Goal: Information Seeking & Learning: Learn about a topic

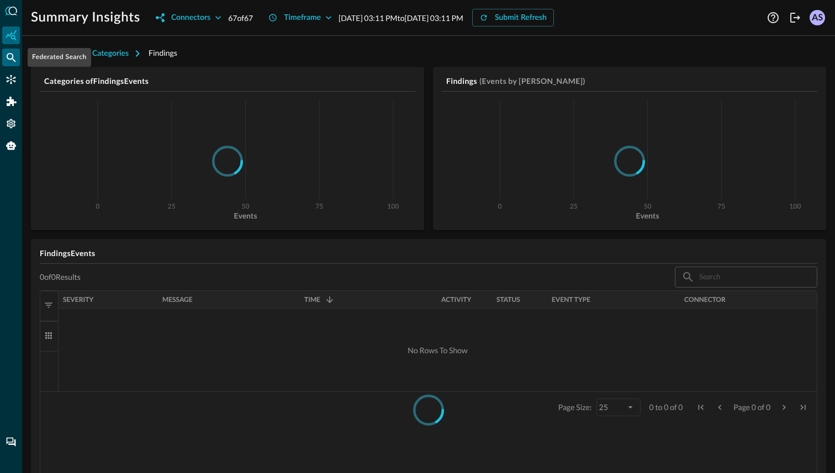
click at [10, 62] on icon "Federated Search" at bounding box center [11, 57] width 11 height 11
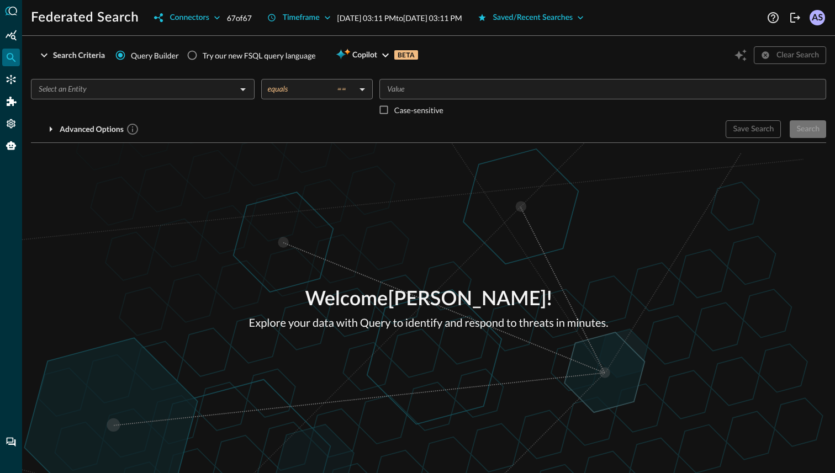
click at [216, 91] on input "text" at bounding box center [133, 89] width 199 height 14
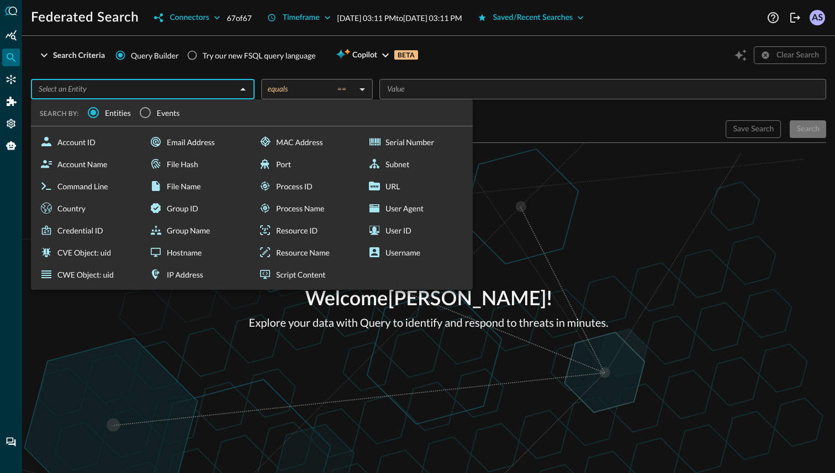
click at [150, 112] on input "Events" at bounding box center [145, 112] width 23 height 23
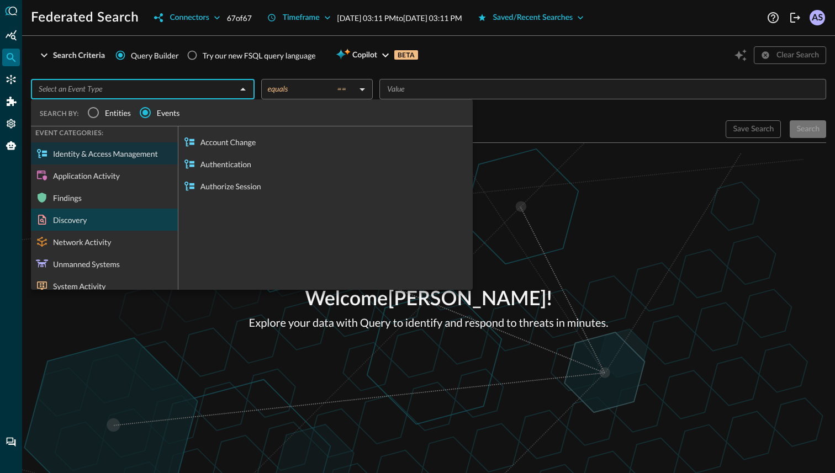
scroll to position [12, 0]
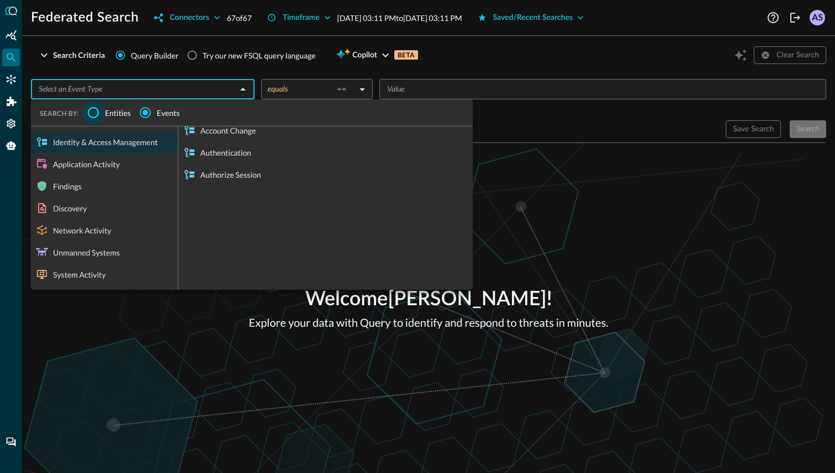
click at [96, 114] on input "Entities" at bounding box center [93, 112] width 23 height 23
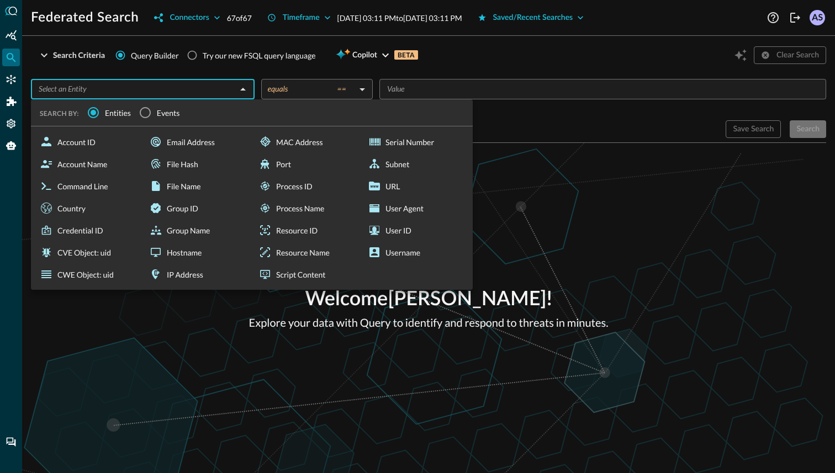
click at [247, 72] on div "​ SEARCH BY: Entities Events Account ID Account Name Command Line Country Crede…" at bounding box center [428, 104] width 795 height 68
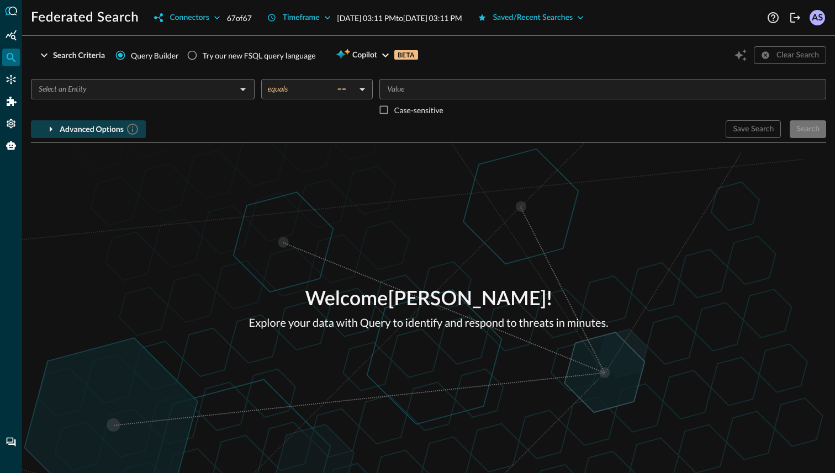
click at [77, 128] on div "Advanced Options" at bounding box center [100, 130] width 80 height 14
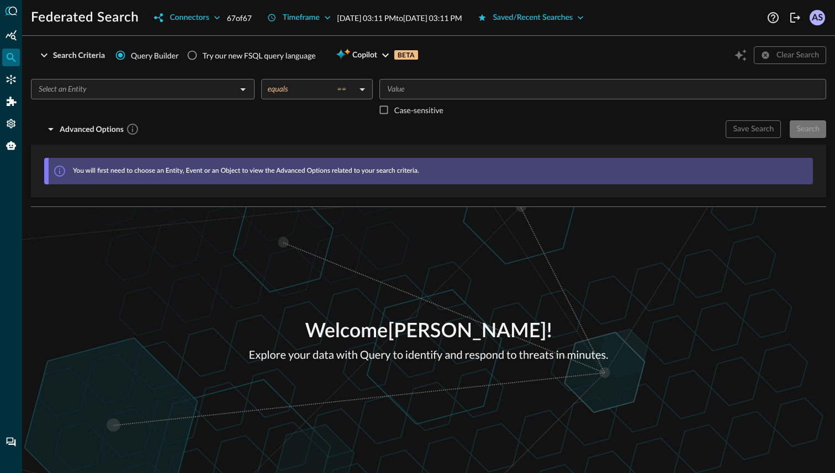
click at [208, 88] on input "text" at bounding box center [133, 89] width 199 height 14
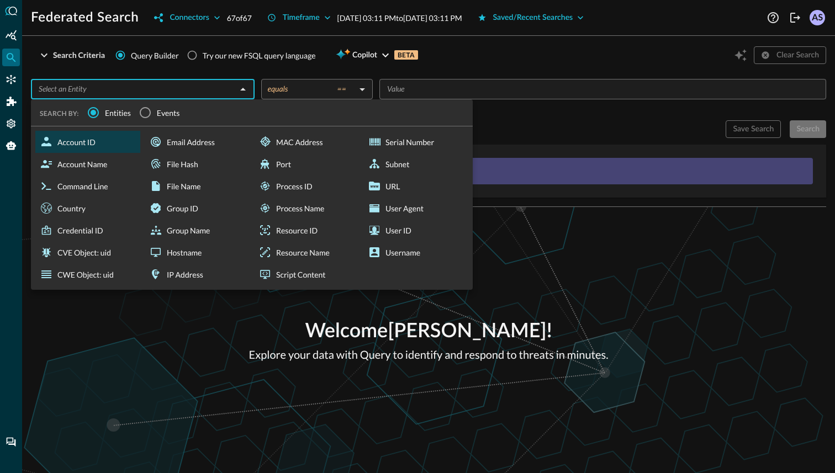
click at [92, 139] on div "Account ID" at bounding box center [87, 142] width 105 height 22
type input "Account ID"
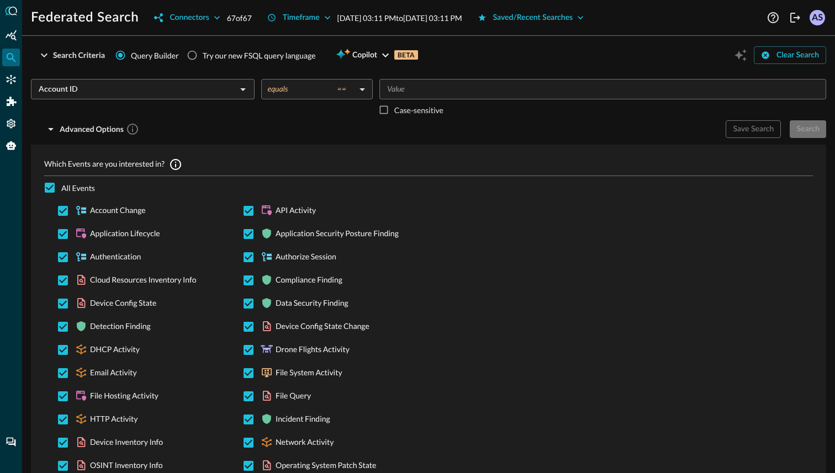
click at [166, 96] on input "Account ID" at bounding box center [133, 89] width 199 height 14
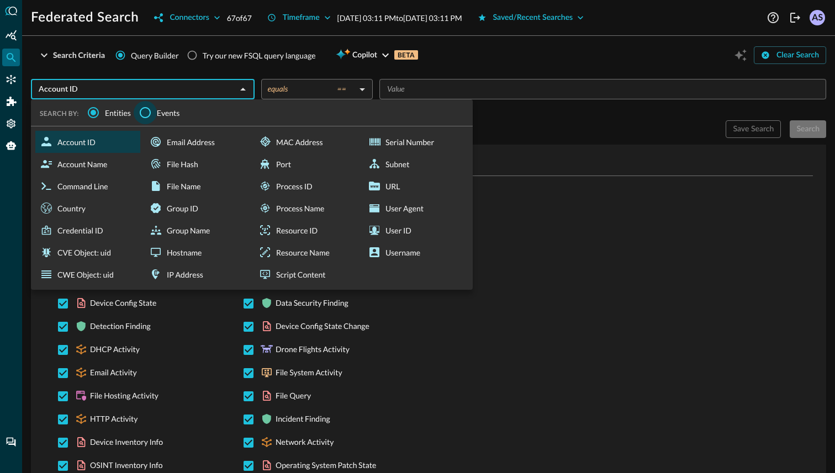
click at [145, 112] on input "Events" at bounding box center [145, 112] width 23 height 23
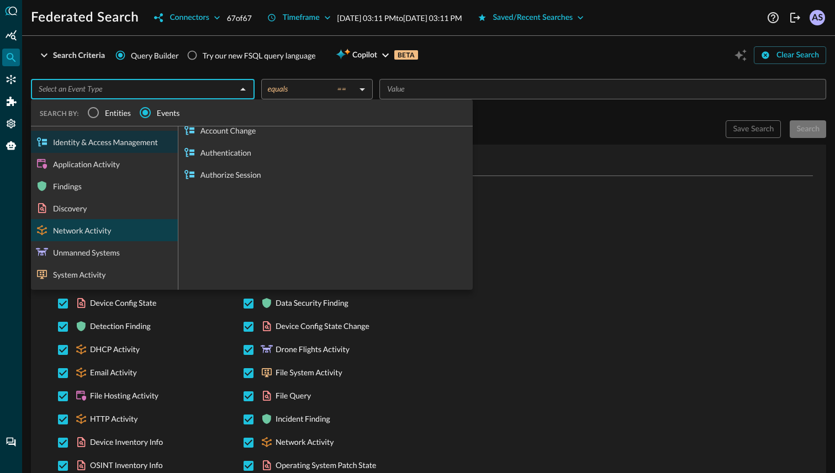
scroll to position [0, 0]
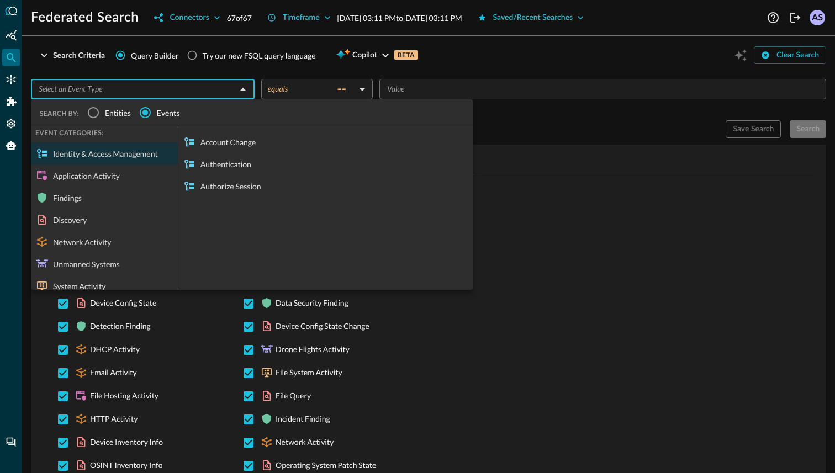
click at [84, 225] on div "Discovery" at bounding box center [104, 220] width 147 height 22
click at [114, 193] on div "Findings" at bounding box center [104, 198] width 147 height 22
click at [94, 216] on div "Discovery" at bounding box center [104, 220] width 147 height 22
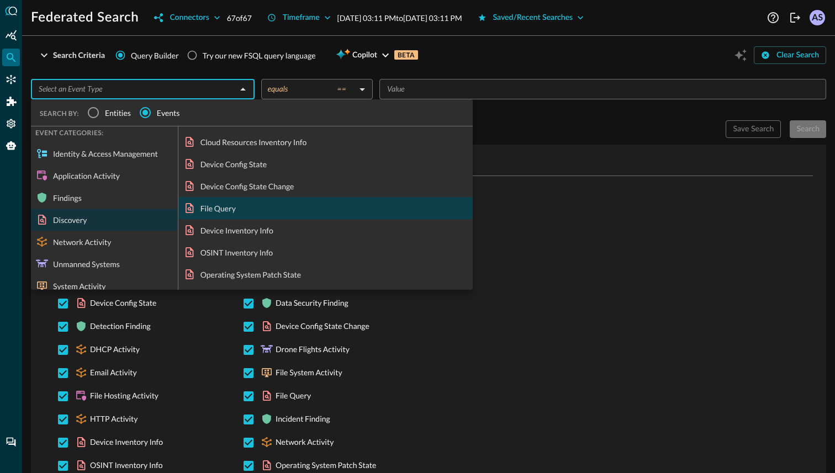
click at [229, 209] on div "File Query" at bounding box center [325, 208] width 294 height 22
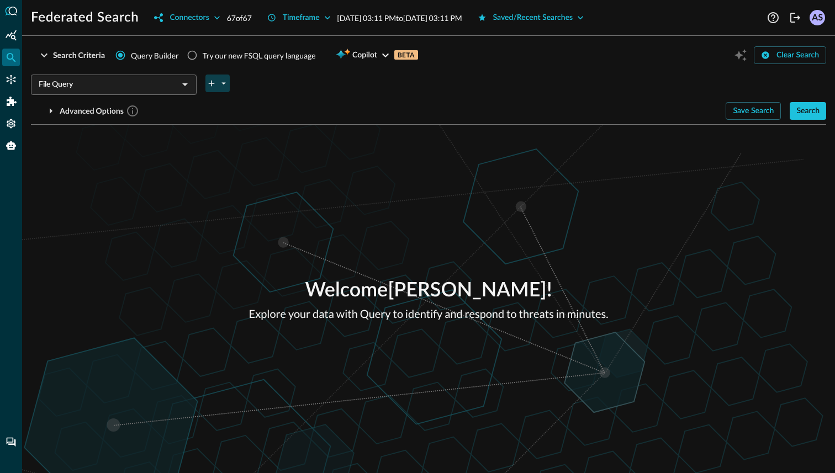
click at [214, 80] on icon "plus-arrow-button" at bounding box center [212, 83] width 10 height 10
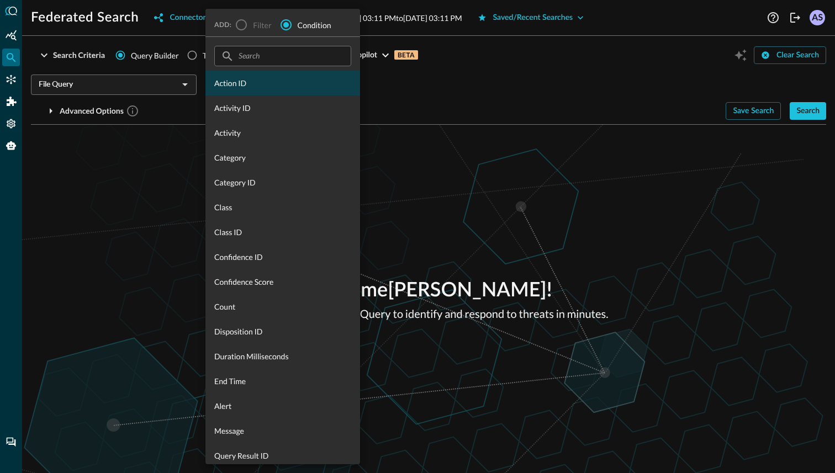
click at [257, 82] on span "Action ID" at bounding box center [282, 83] width 137 height 12
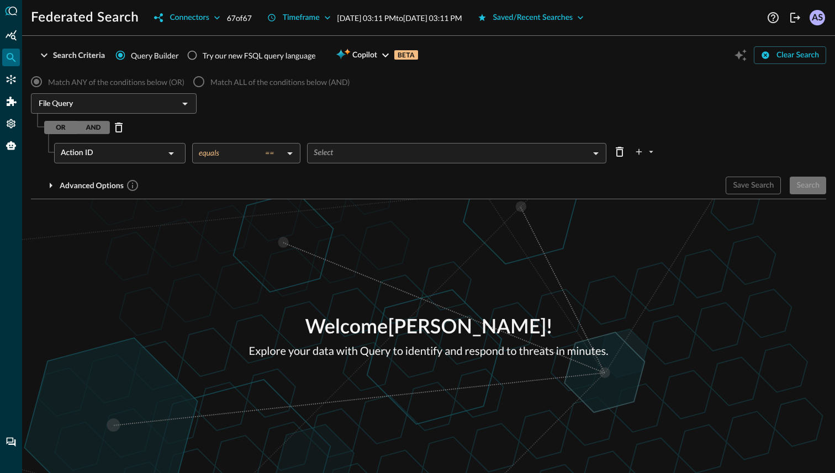
click at [341, 150] on body "Federated Search Connectors 67 of 67 Timeframe [DATE] 03:11 PM to [DATE] 03:11 …" at bounding box center [417, 236] width 835 height 473
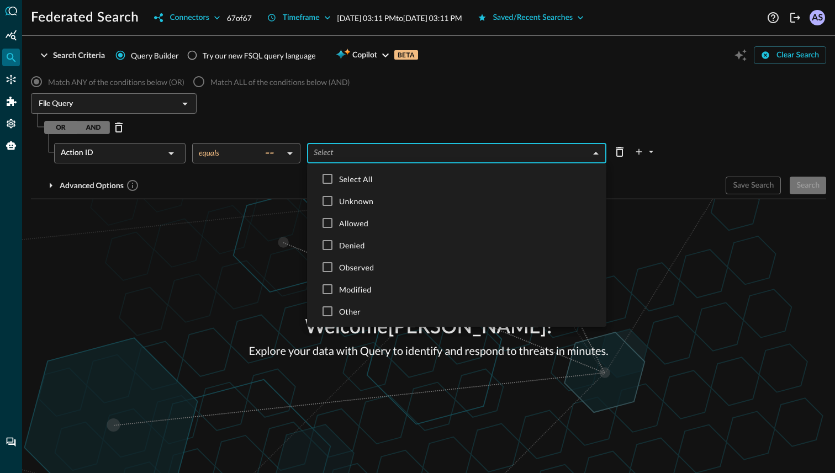
click at [149, 150] on div at bounding box center [417, 236] width 835 height 473
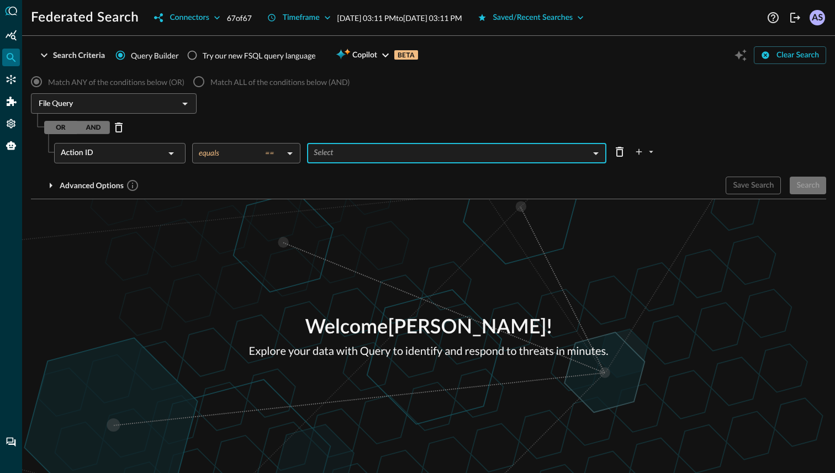
click at [167, 150] on icon at bounding box center [171, 153] width 13 height 13
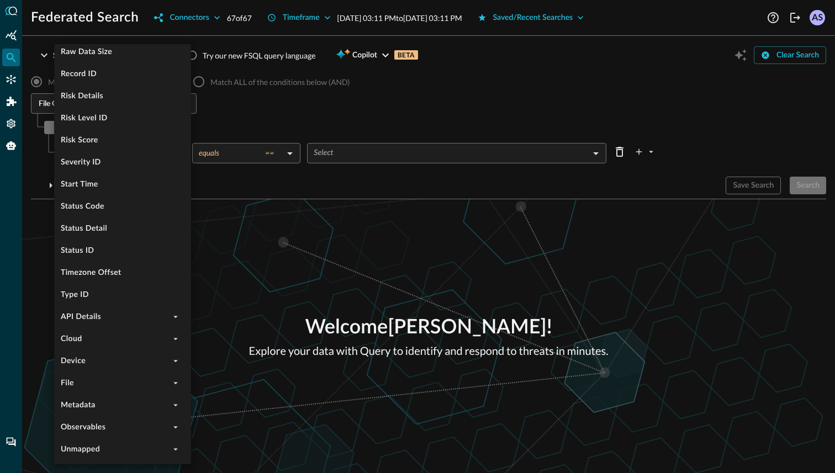
scroll to position [384, 0]
click at [113, 357] on li "Device" at bounding box center [122, 361] width 137 height 22
click at [171, 360] on icon "expand" at bounding box center [176, 361] width 10 height 10
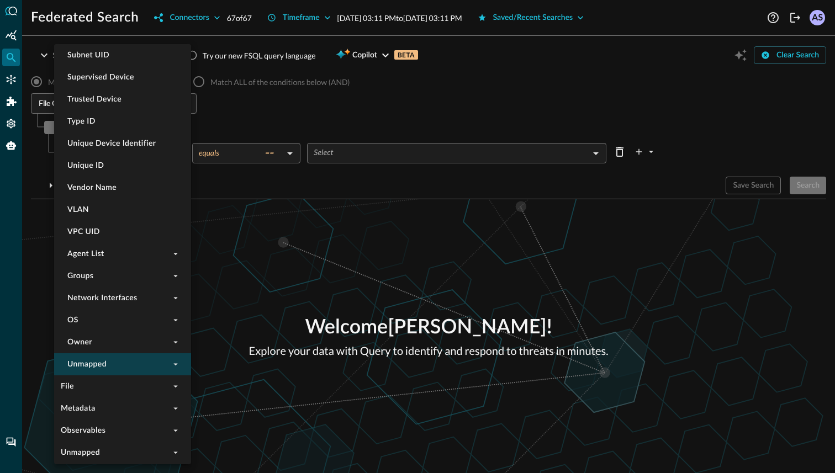
scroll to position [1532, 0]
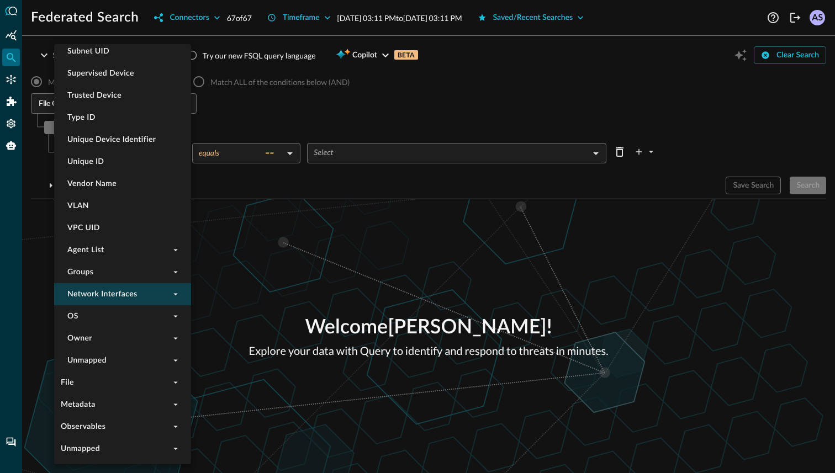
click at [158, 294] on li "Network Interfaces" at bounding box center [122, 294] width 137 height 22
click at [176, 294] on icon "expand" at bounding box center [176, 295] width 4 height 2
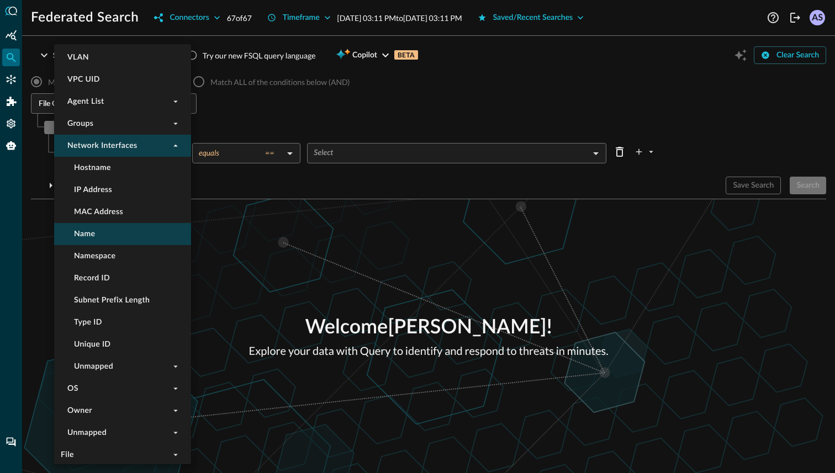
scroll to position [1704, 0]
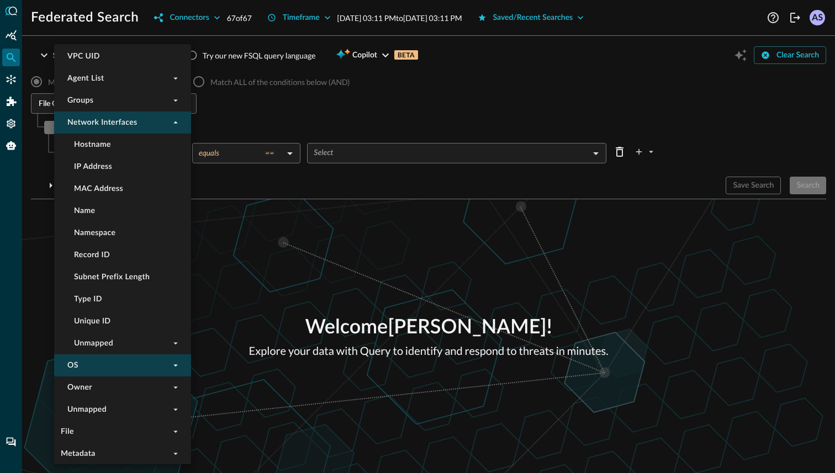
click at [176, 363] on icon "expand" at bounding box center [176, 366] width 10 height 10
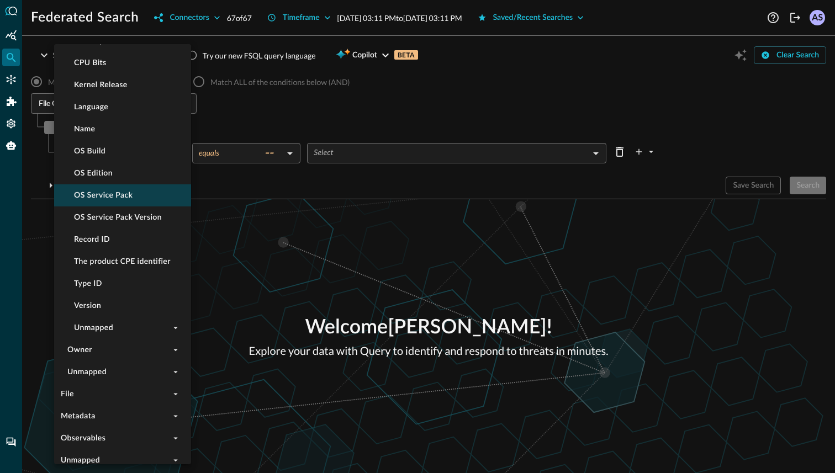
scroll to position [2063, 0]
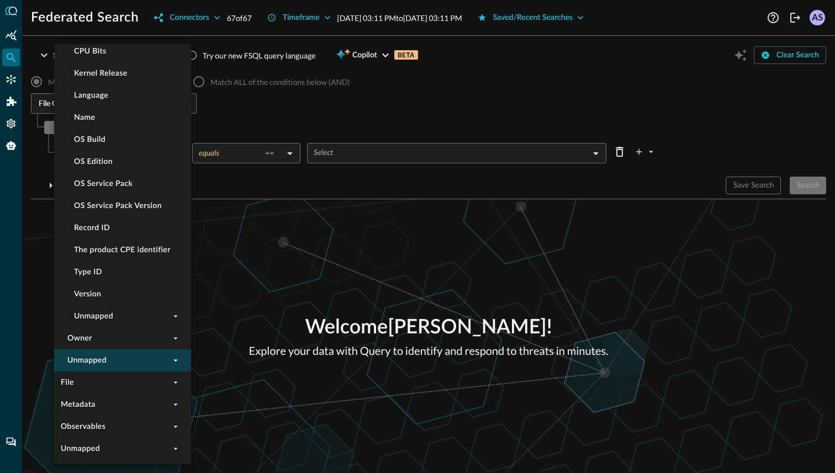
click at [173, 360] on icon "expand" at bounding box center [176, 361] width 10 height 10
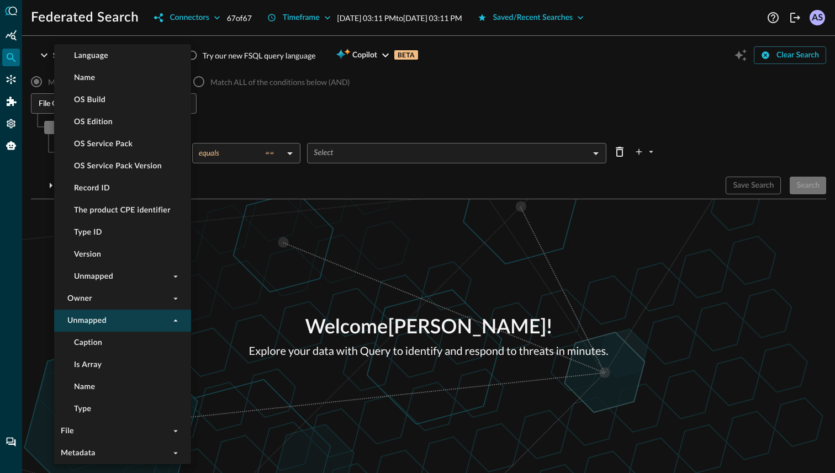
scroll to position [2151, 0]
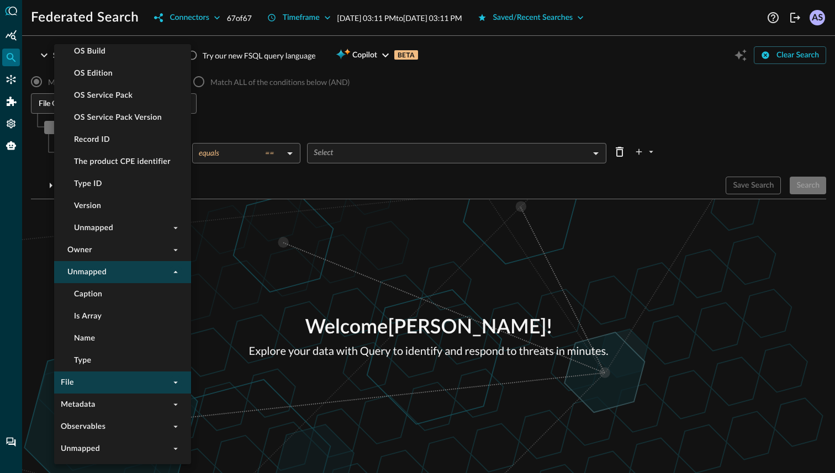
click at [171, 381] on icon "expand" at bounding box center [176, 383] width 10 height 10
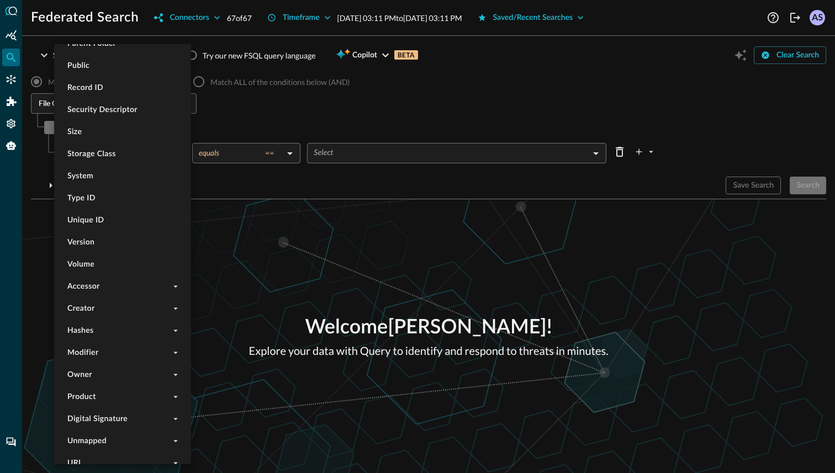
scroll to position [2924, 0]
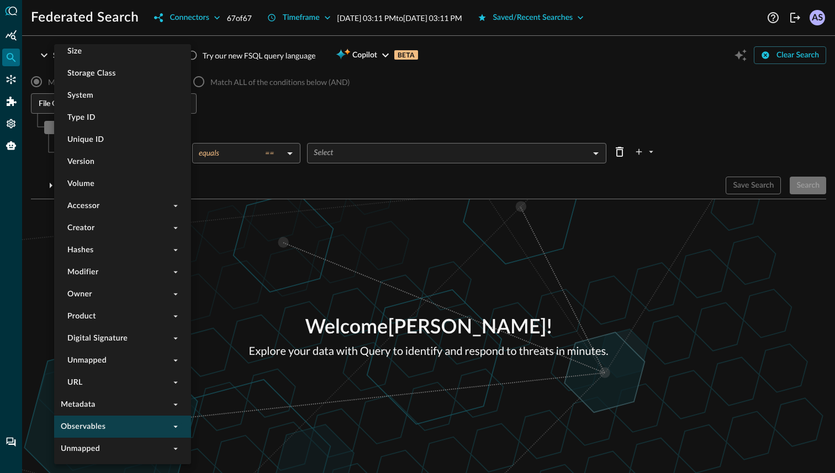
click at [171, 422] on icon "expand" at bounding box center [176, 427] width 10 height 10
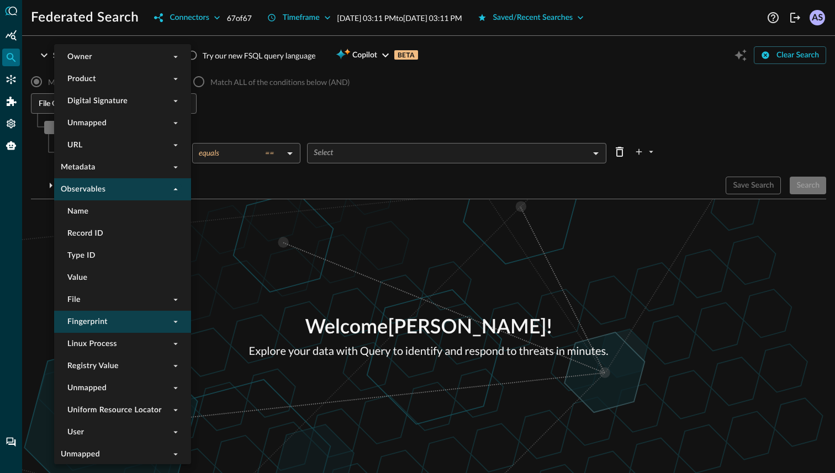
scroll to position [3167, 0]
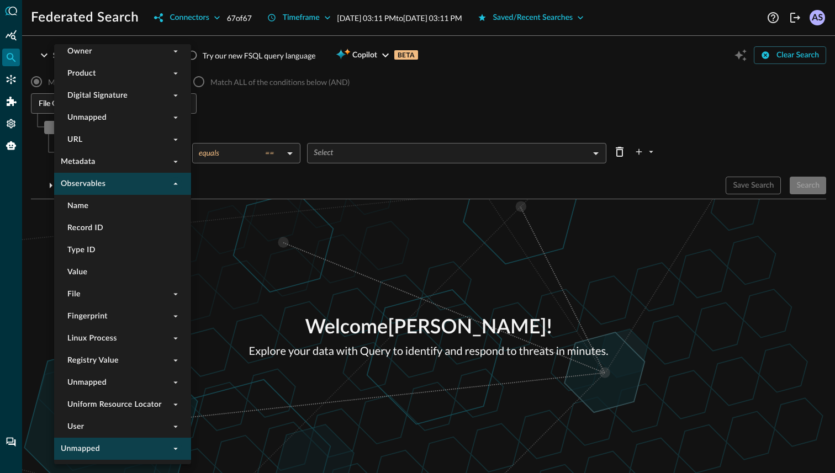
click at [176, 451] on icon "expand" at bounding box center [176, 449] width 10 height 10
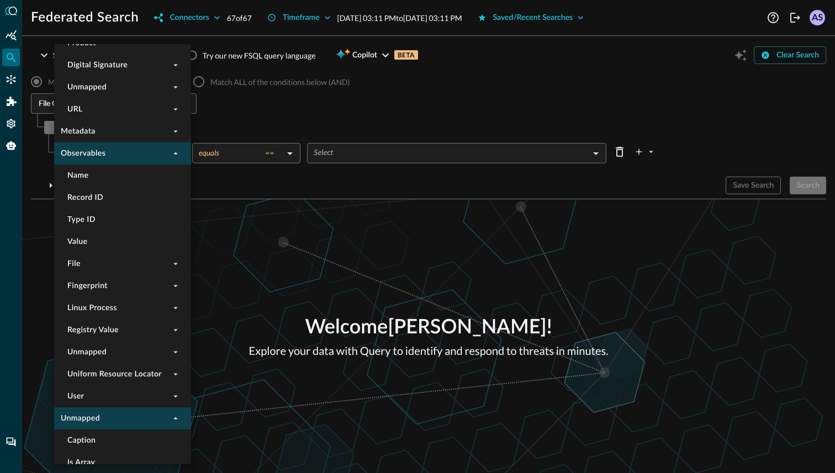
scroll to position [3255, 0]
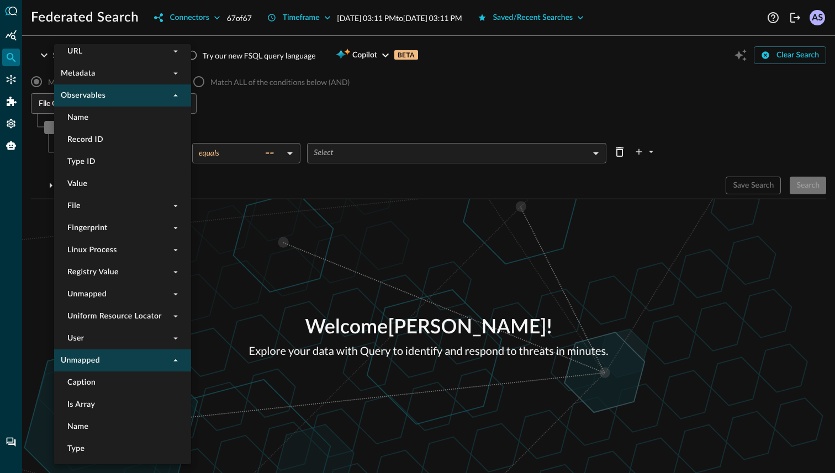
click at [223, 298] on div at bounding box center [417, 236] width 835 height 473
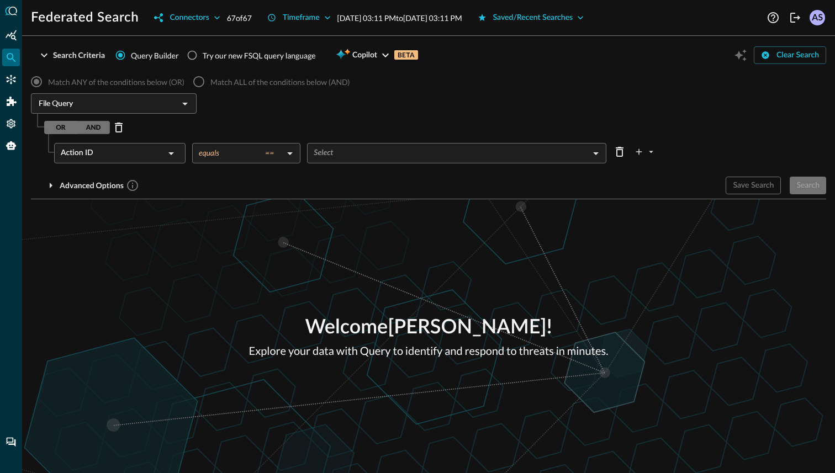
click at [166, 109] on input "File Query" at bounding box center [104, 104] width 141 height 14
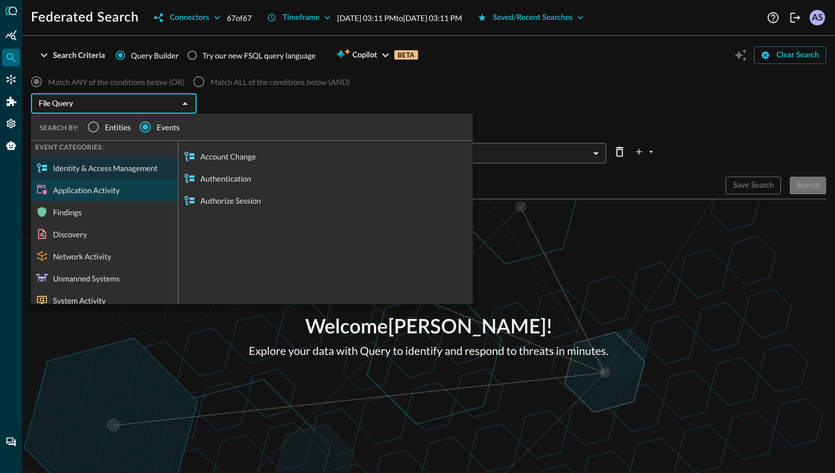
click at [111, 195] on div "Application Activity" at bounding box center [104, 190] width 147 height 22
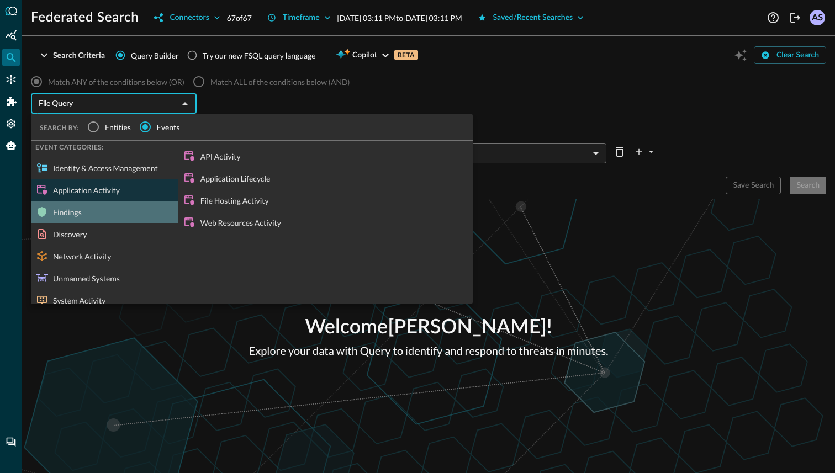
click at [86, 221] on div "Findings" at bounding box center [104, 212] width 147 height 22
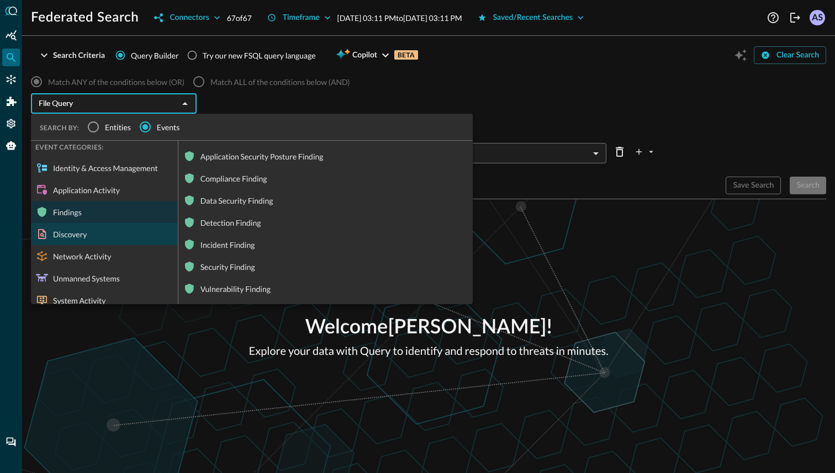
click at [88, 235] on div "Discovery" at bounding box center [104, 234] width 147 height 22
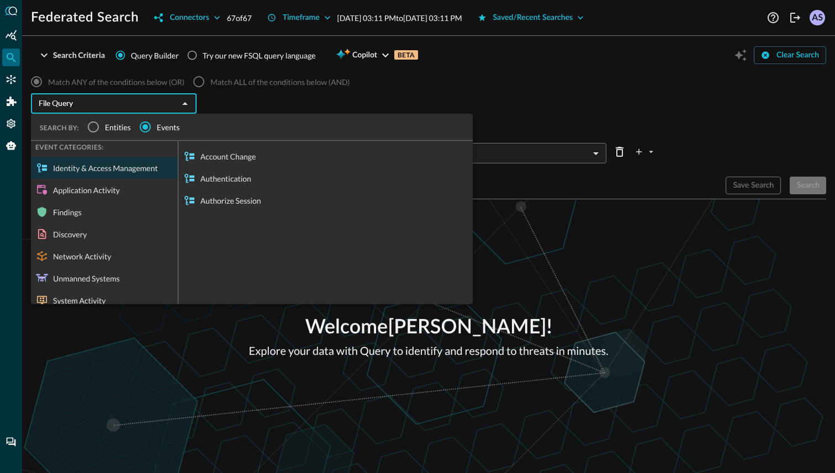
click at [95, 227] on div "Discovery" at bounding box center [104, 234] width 147 height 22
click at [98, 233] on div "Discovery" at bounding box center [104, 234] width 147 height 22
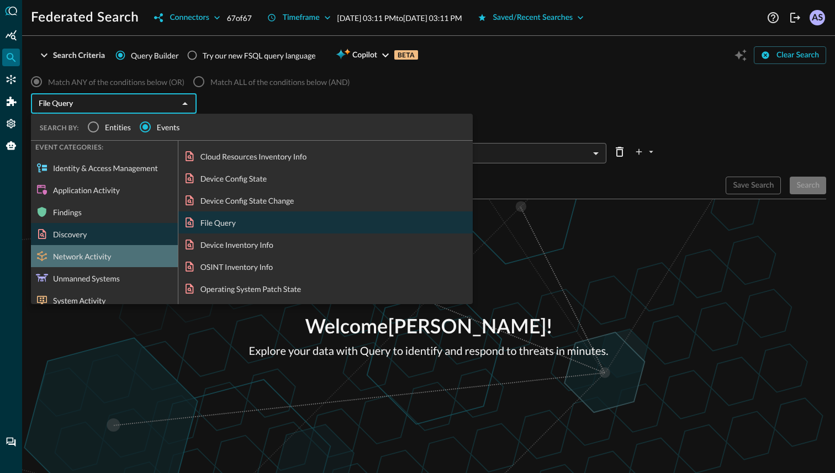
click at [90, 253] on div "Network Activity" at bounding box center [104, 256] width 147 height 22
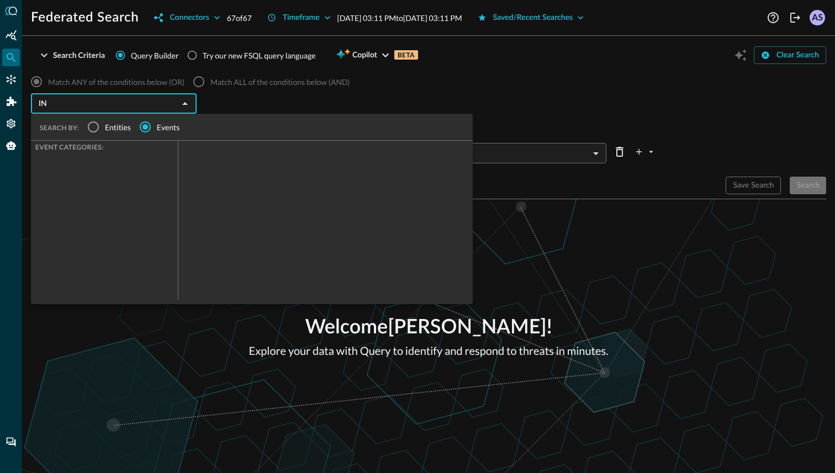
type input "I"
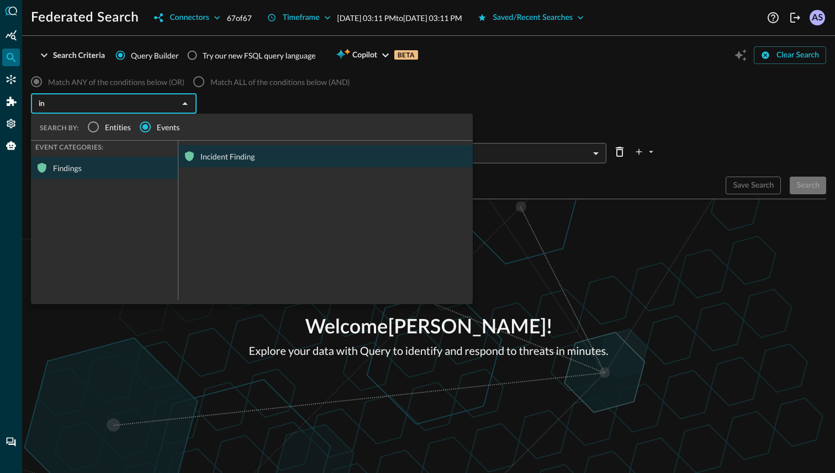
type input "i"
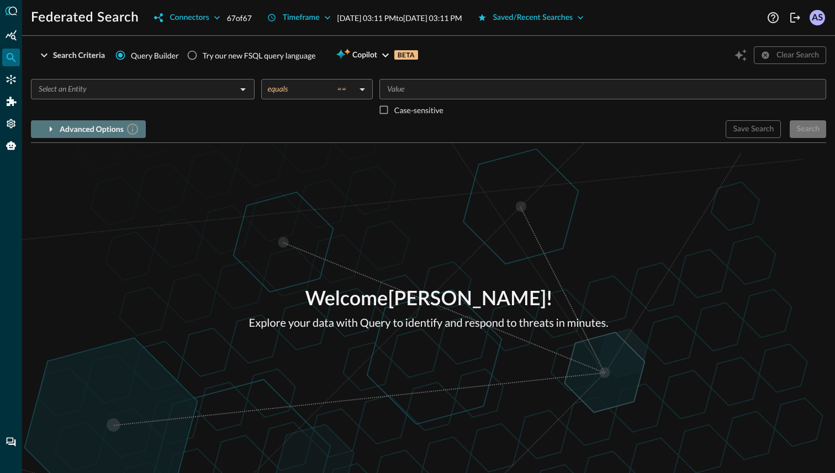
click at [112, 130] on div "Advanced Options" at bounding box center [100, 130] width 80 height 14
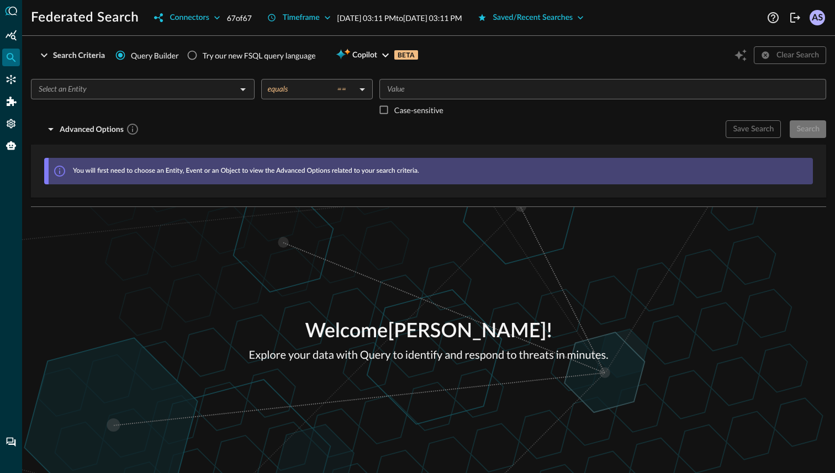
click at [203, 56] on div "Try our new FSQL query language" at bounding box center [259, 56] width 113 height 12
click at [202, 56] on input "Try our new FSQL query language" at bounding box center [192, 55] width 21 height 21
radio input "true"
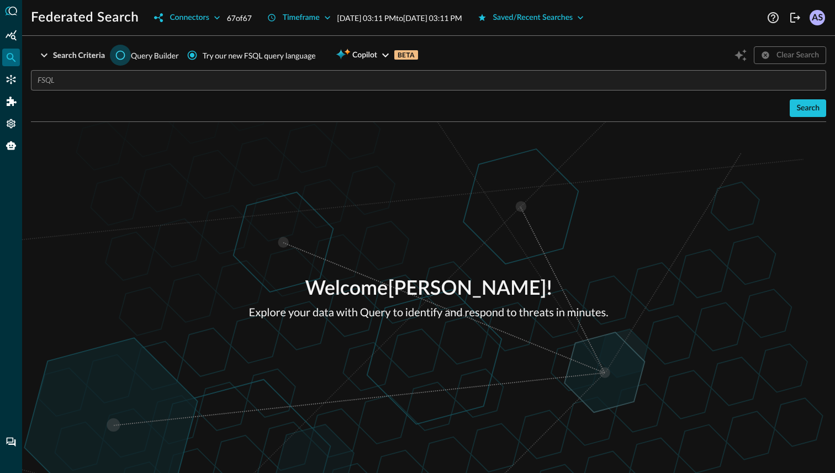
click at [120, 54] on input "Query Builder" at bounding box center [120, 55] width 21 height 21
radio input "true"
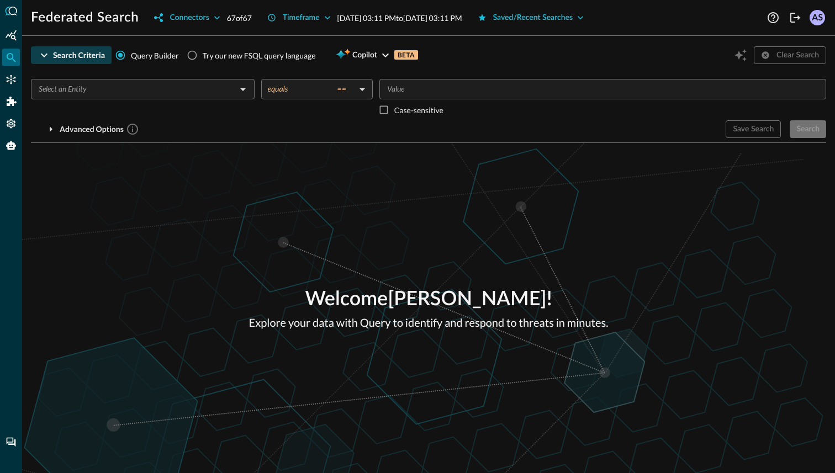
click at [50, 59] on icon "button" at bounding box center [44, 55] width 13 height 13
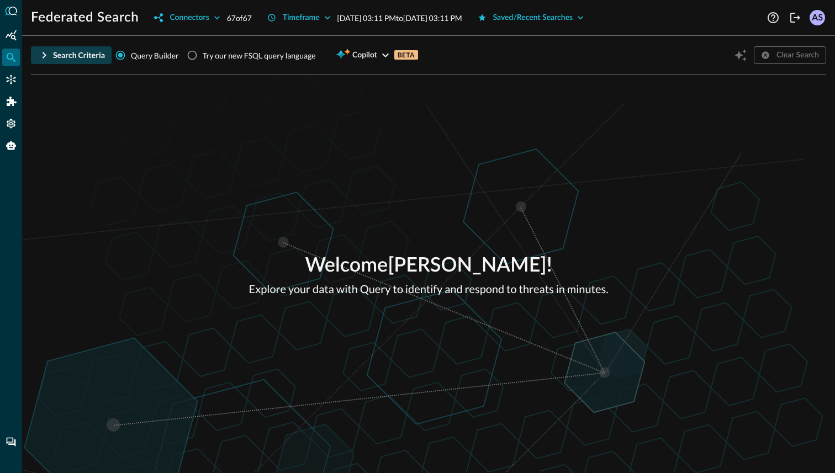
click at [50, 59] on icon "button" at bounding box center [44, 55] width 13 height 13
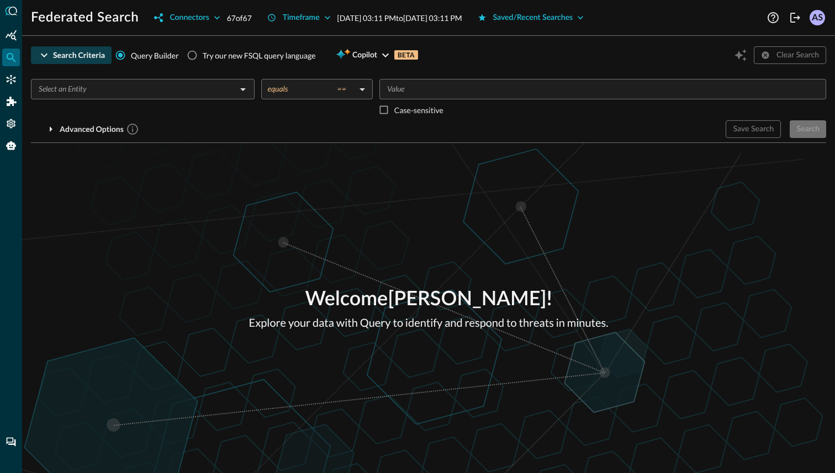
click at [88, 89] on input "text" at bounding box center [133, 89] width 199 height 14
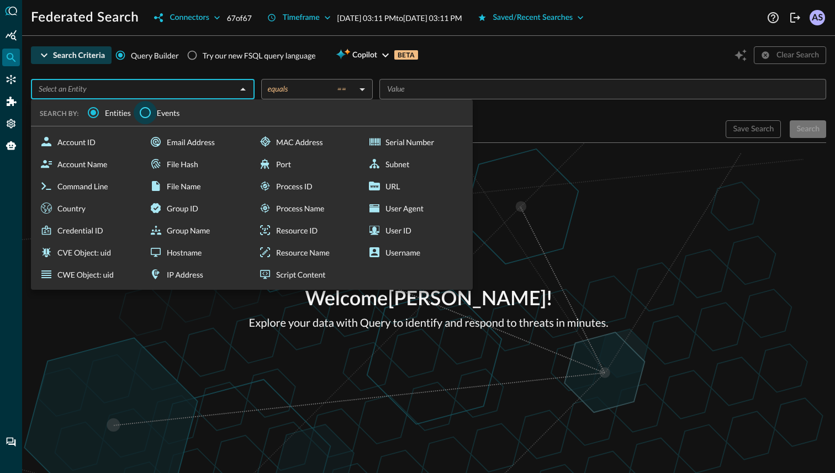
click at [151, 117] on input "Events" at bounding box center [145, 112] width 23 height 23
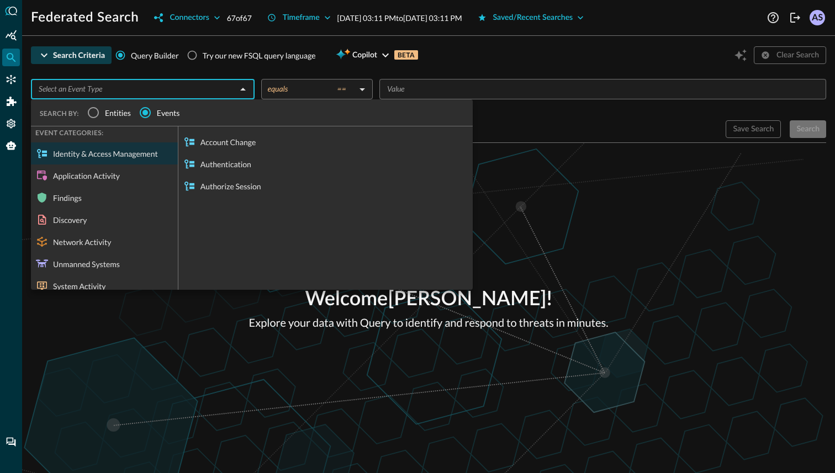
click at [215, 162] on div "Authentication" at bounding box center [325, 164] width 294 height 22
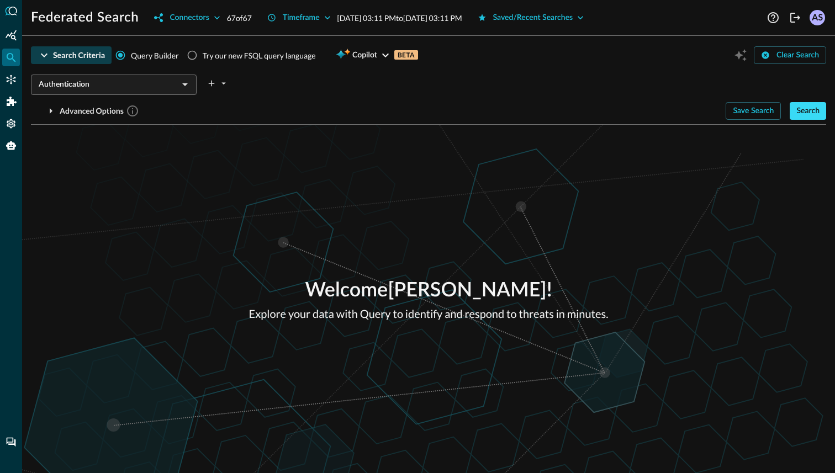
click at [813, 114] on div "Search" at bounding box center [807, 111] width 23 height 14
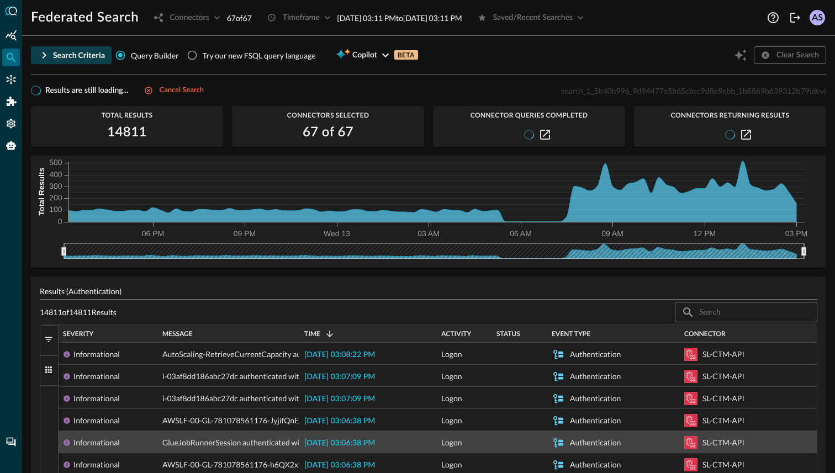
click at [63, 58] on div "Search Criteria" at bounding box center [79, 56] width 52 height 14
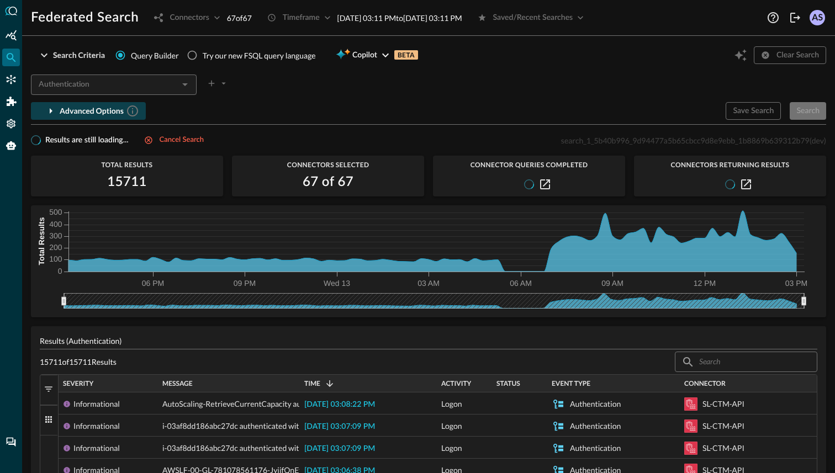
click at [95, 107] on div "Advanced Options" at bounding box center [100, 111] width 80 height 14
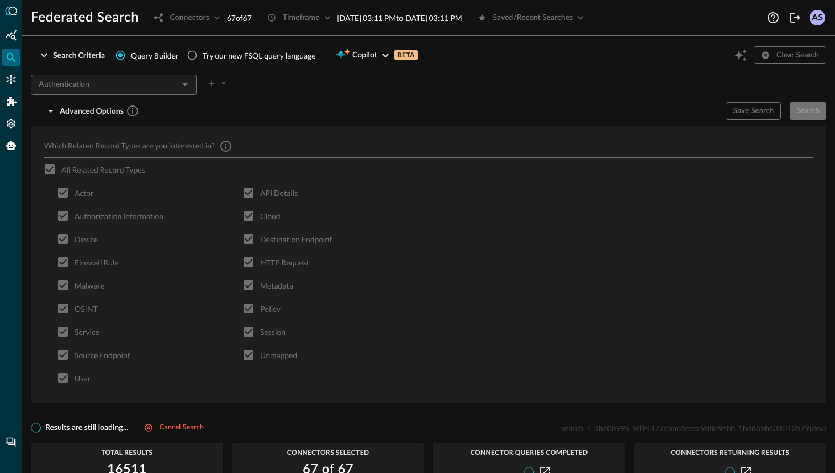
click at [215, 82] on div at bounding box center [217, 81] width 24 height 22
click at [192, 55] on input "Try our new FSQL query language" at bounding box center [192, 55] width 21 height 21
radio input "true"
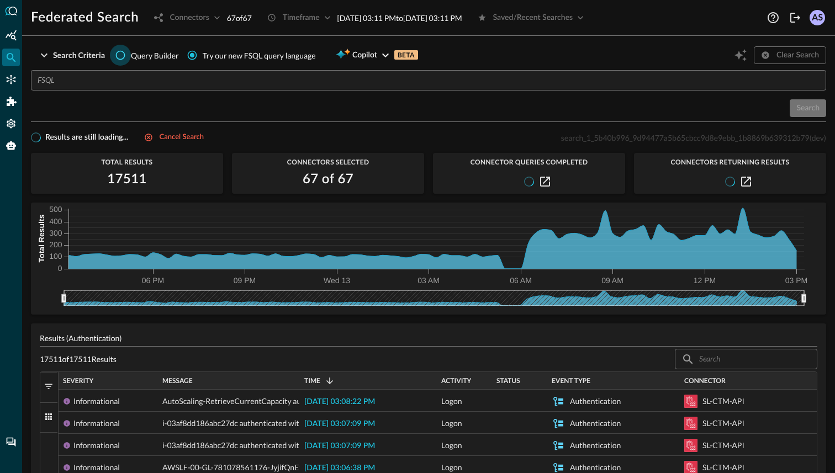
click at [118, 53] on input "Query Builder" at bounding box center [120, 55] width 21 height 21
radio input "true"
radio input "false"
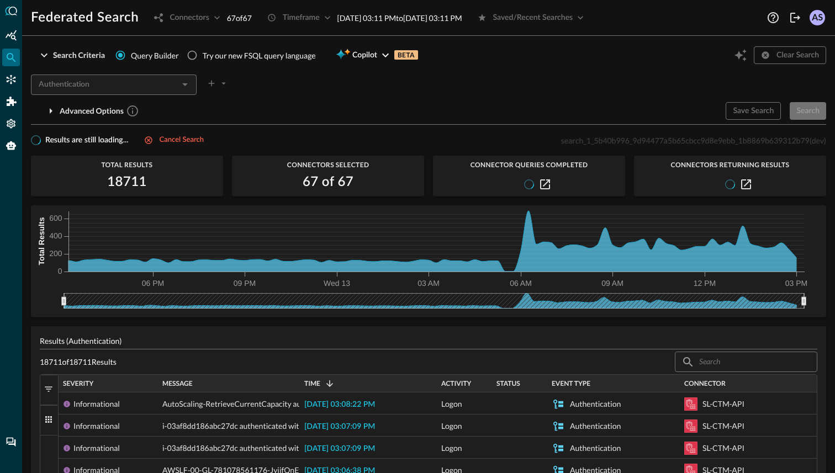
click at [791, 56] on div "Clear Search" at bounding box center [779, 55] width 94 height 21
click at [759, 110] on div "Save Search Search" at bounding box center [776, 111] width 101 height 18
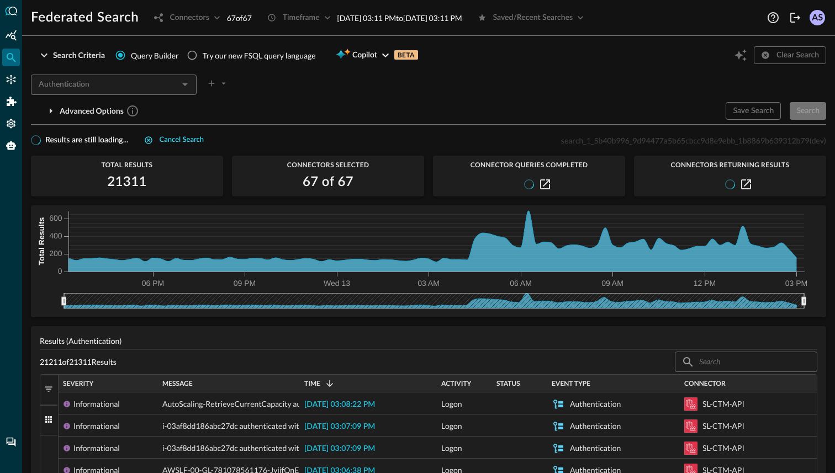
click at [184, 138] on div "Cancel search" at bounding box center [182, 140] width 44 height 13
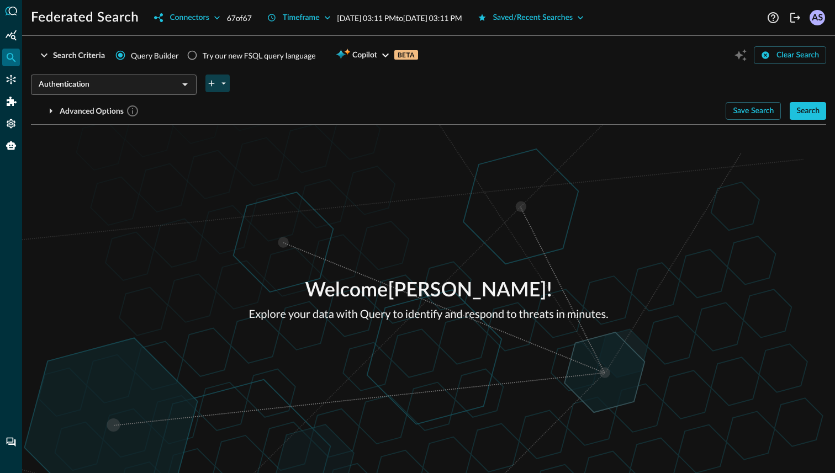
click at [213, 84] on icon "plus-arrow-button" at bounding box center [212, 83] width 10 height 10
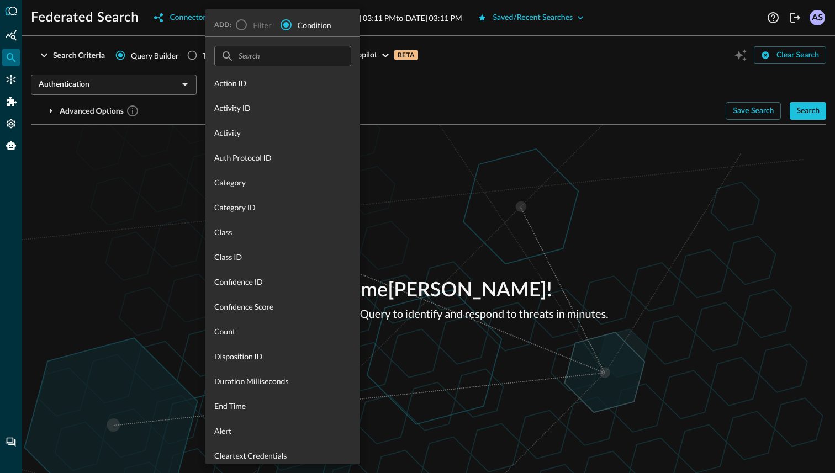
click at [176, 140] on div at bounding box center [417, 236] width 835 height 473
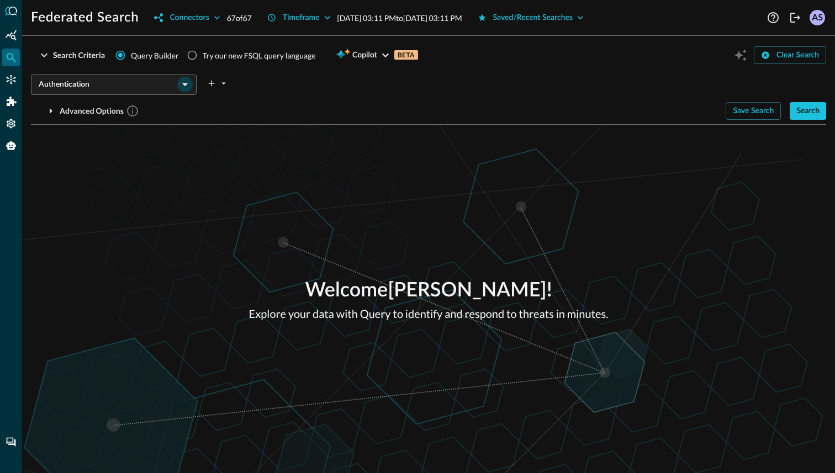
click at [185, 78] on icon "Open" at bounding box center [184, 84] width 13 height 13
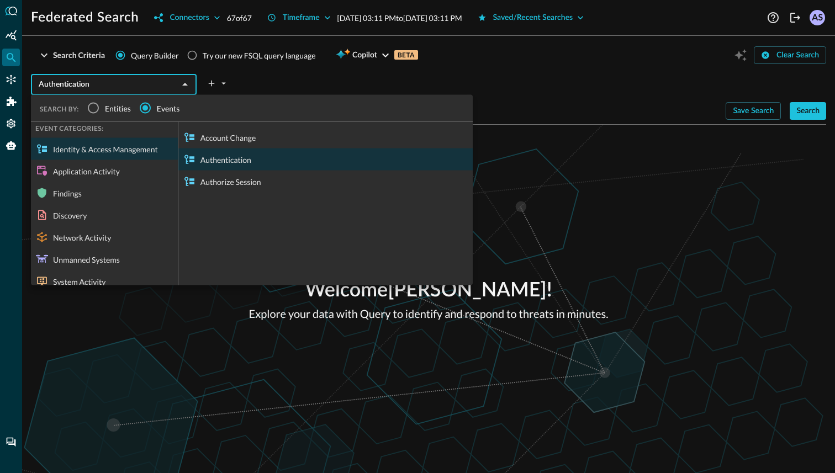
click at [157, 81] on input "Authentication" at bounding box center [104, 85] width 141 height 14
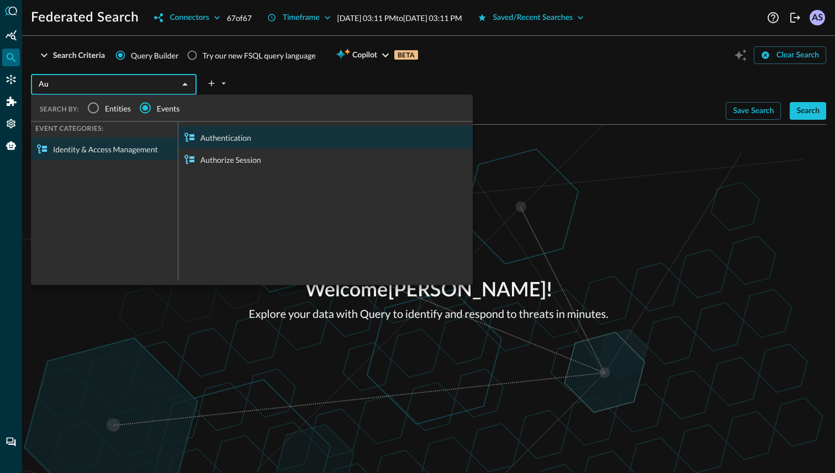
type input "A"
type input "o"
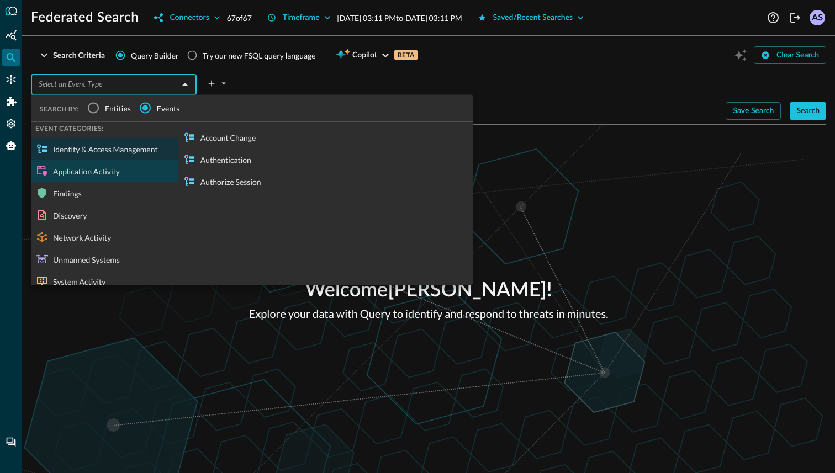
click at [59, 171] on div "Application Activity" at bounding box center [104, 171] width 147 height 22
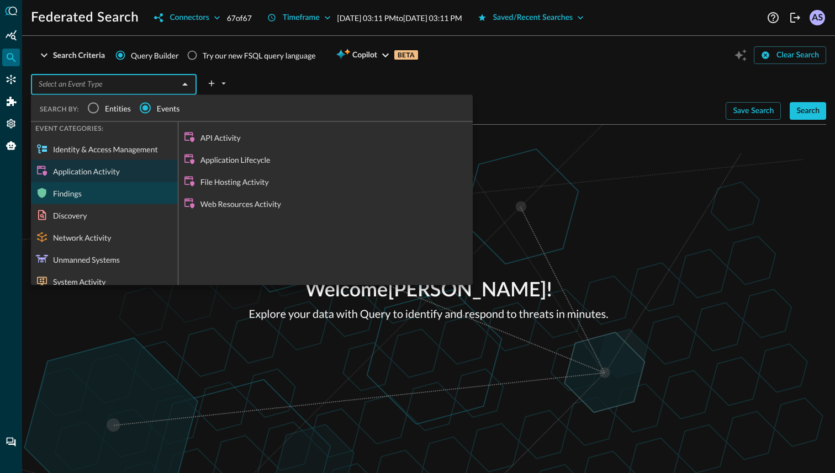
click at [61, 188] on div "Findings" at bounding box center [104, 193] width 147 height 22
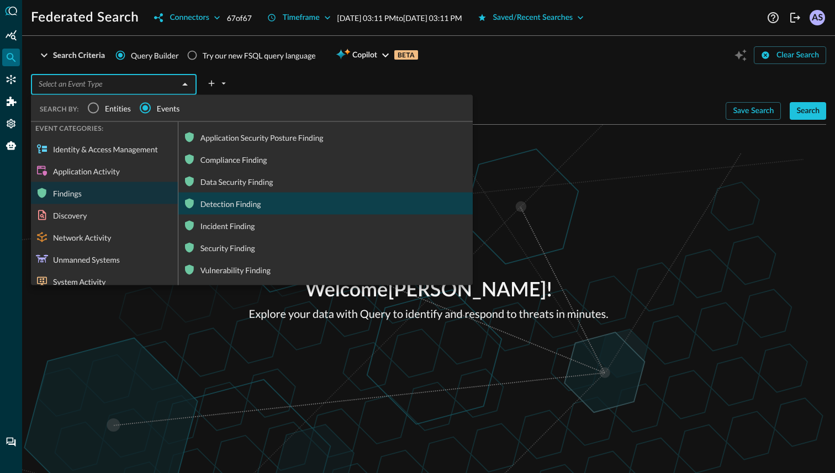
scroll to position [12, 0]
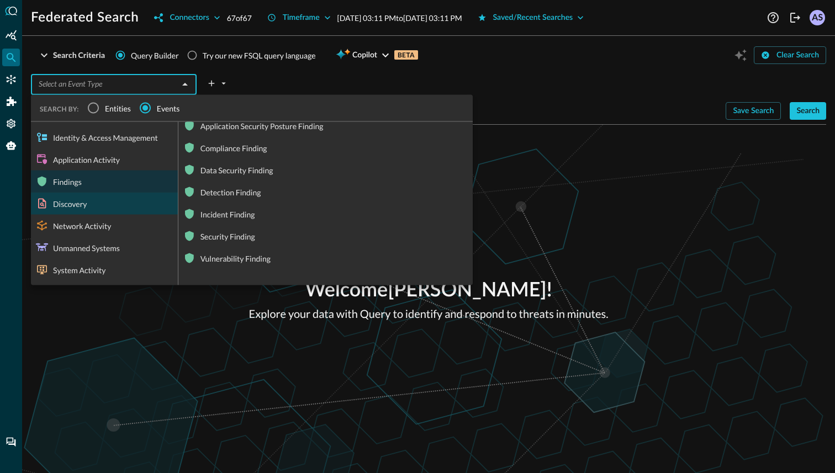
click at [84, 204] on div "Discovery" at bounding box center [104, 204] width 147 height 22
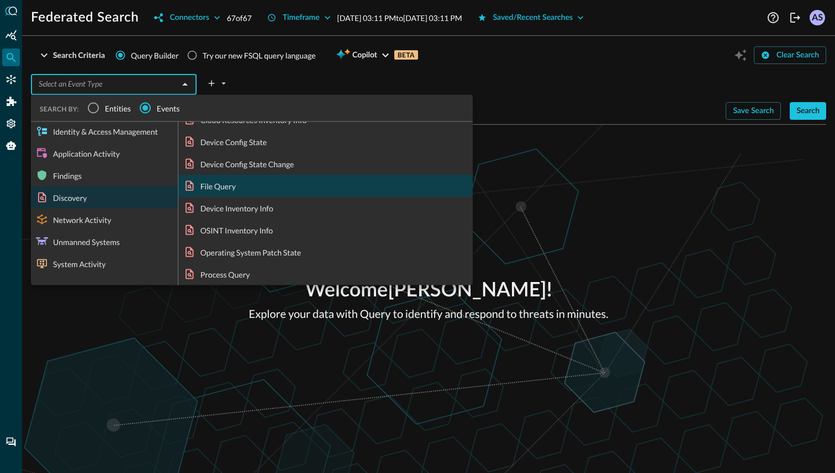
scroll to position [0, 0]
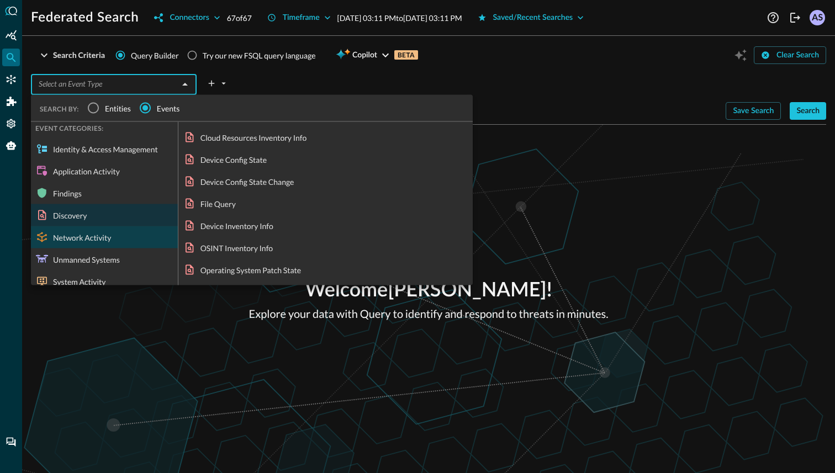
click at [115, 240] on div "Network Activity" at bounding box center [104, 237] width 147 height 22
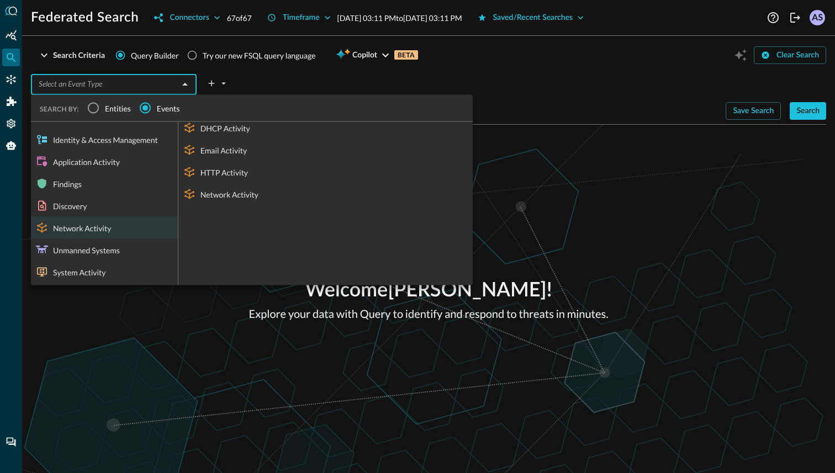
scroll to position [12, 0]
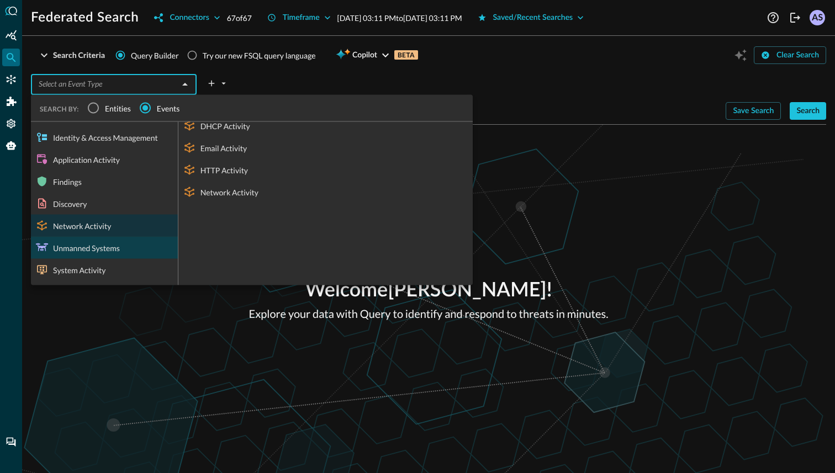
click at [105, 252] on div "Unmanned Systems" at bounding box center [104, 248] width 147 height 22
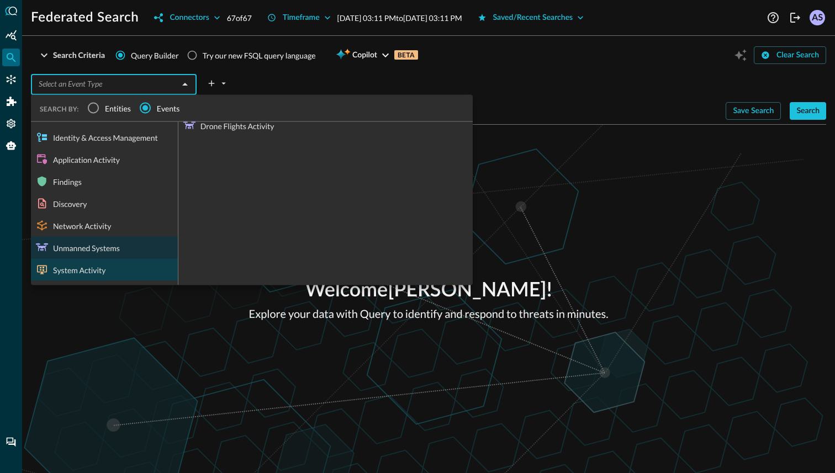
click at [87, 266] on div "System Activity" at bounding box center [104, 270] width 147 height 22
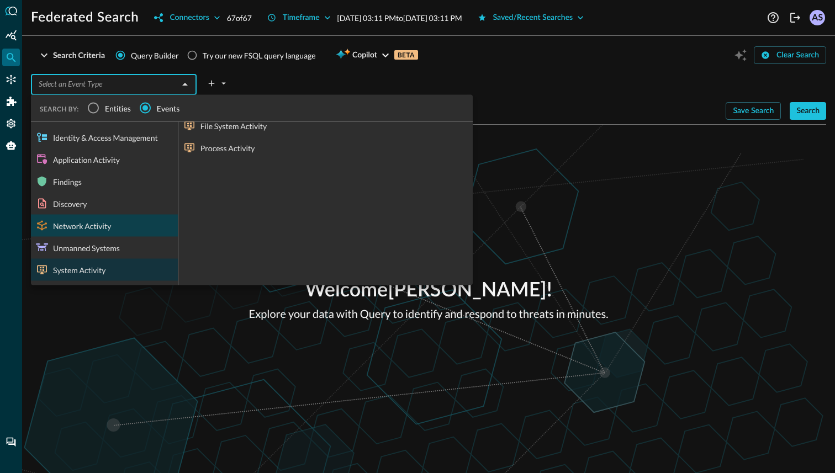
click at [102, 227] on div "Network Activity" at bounding box center [104, 226] width 147 height 22
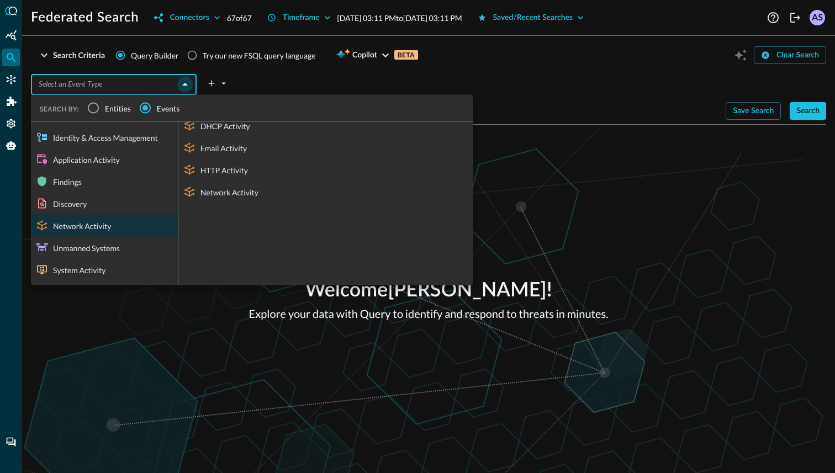
click at [186, 84] on icon "Close" at bounding box center [185, 84] width 6 height 3
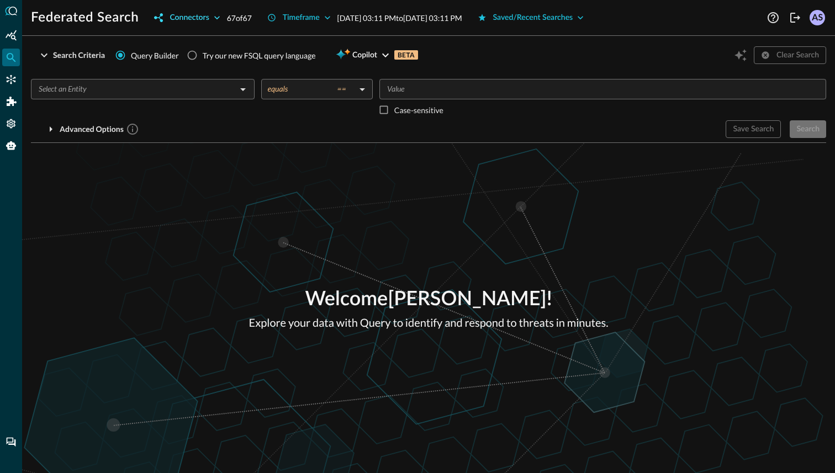
click at [209, 18] on div "Connectors" at bounding box center [189, 18] width 39 height 14
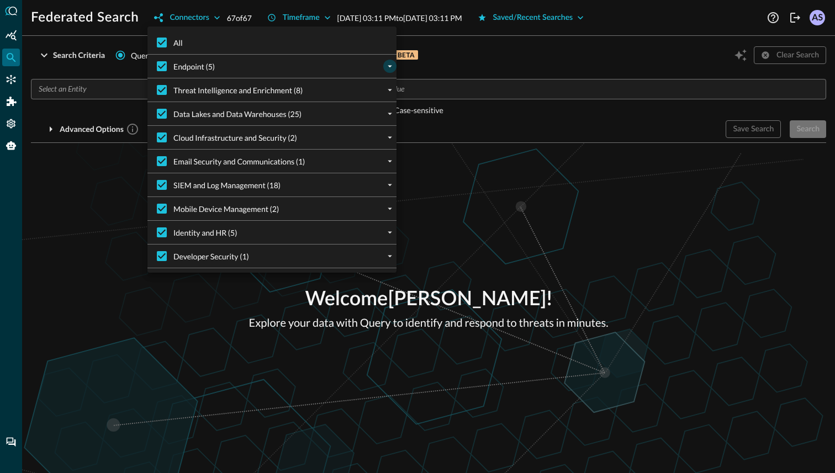
click at [393, 65] on icon "expand" at bounding box center [390, 66] width 10 height 10
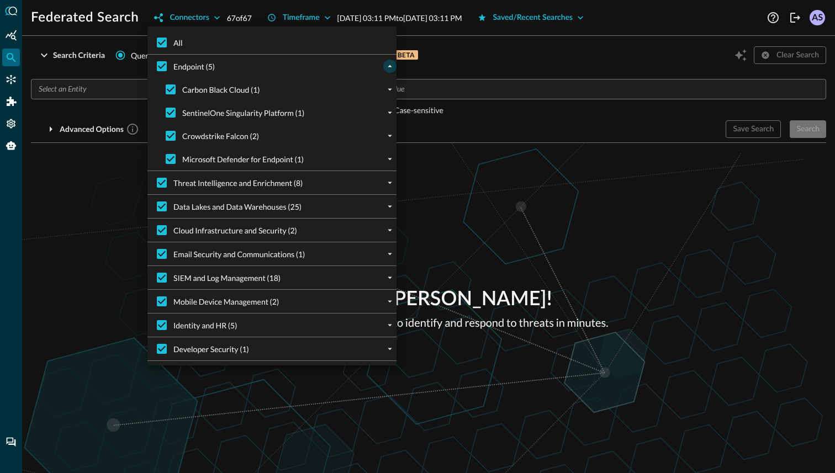
click at [393, 65] on icon "collapse" at bounding box center [390, 66] width 10 height 10
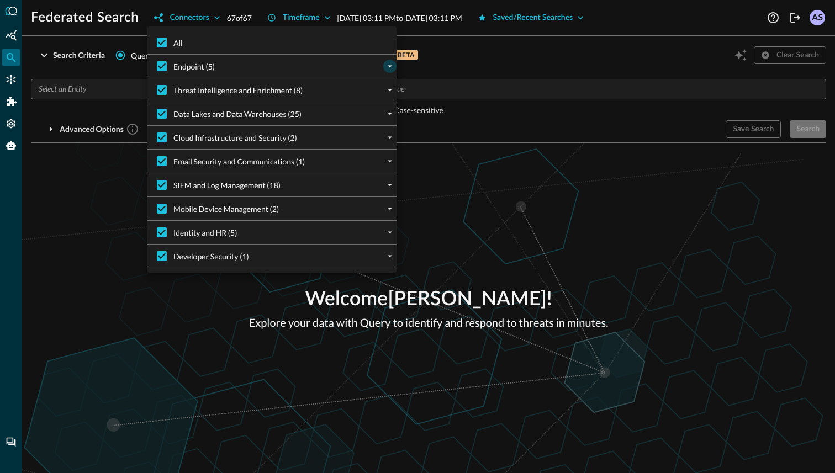
click at [389, 70] on icon "expand" at bounding box center [390, 66] width 10 height 10
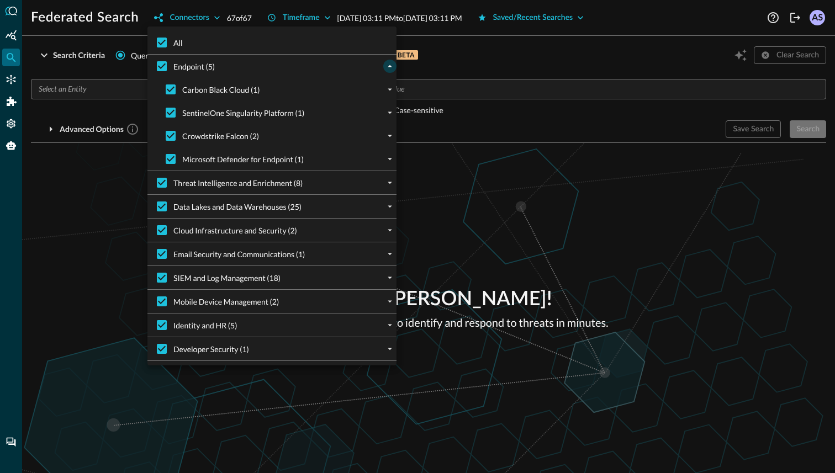
click at [215, 159] on span "Microsoft Defender for Endpoint (1)" at bounding box center [242, 160] width 121 height 12
click at [182, 159] on input "Microsoft Defender for Endpoint (1)" at bounding box center [170, 158] width 23 height 23
checkbox input "false"
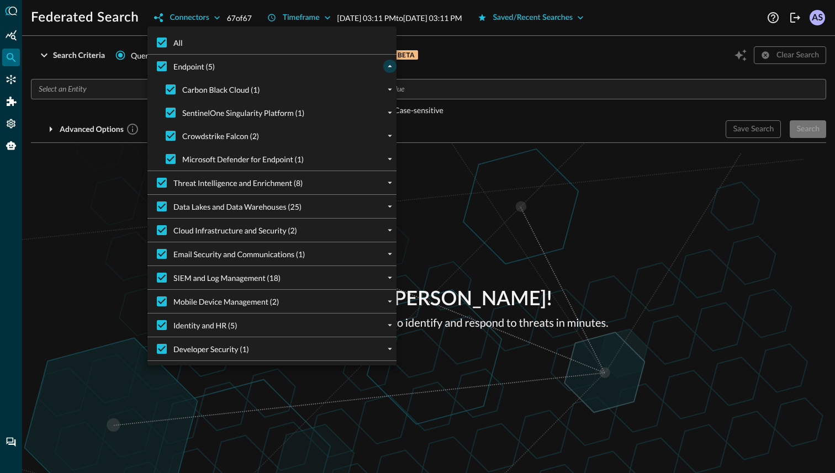
checkbox input "false"
click at [174, 159] on input "Microsoft Defender for Endpoint (1)" at bounding box center [170, 158] width 23 height 23
checkbox input "true"
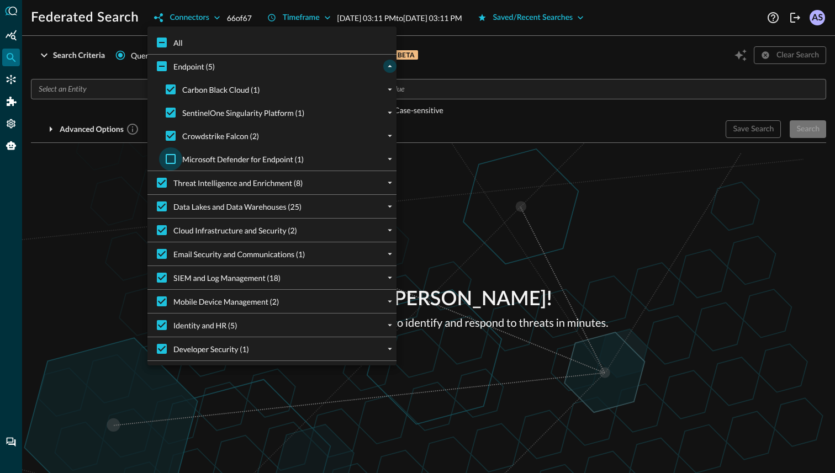
checkbox input "true"
click at [164, 42] on input "All" at bounding box center [161, 42] width 23 height 23
checkbox input "false"
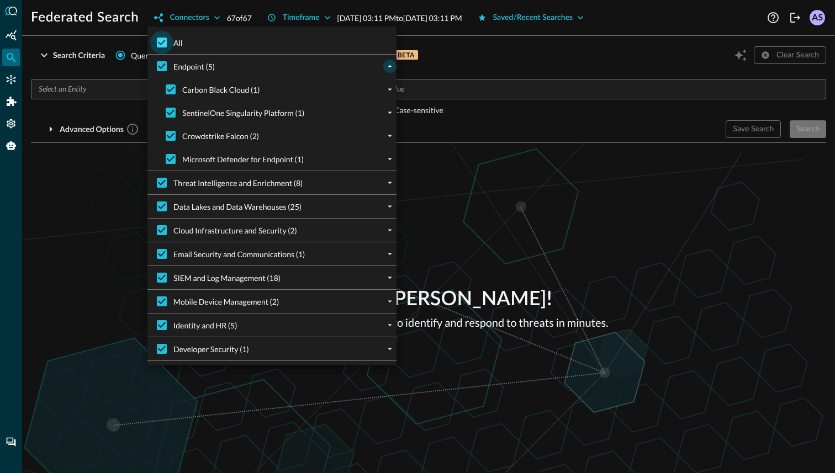
checkbox input "false"
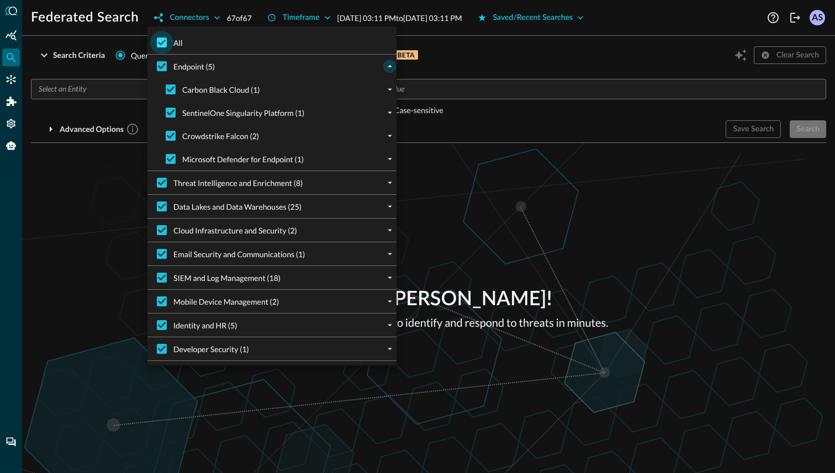
checkbox input "false"
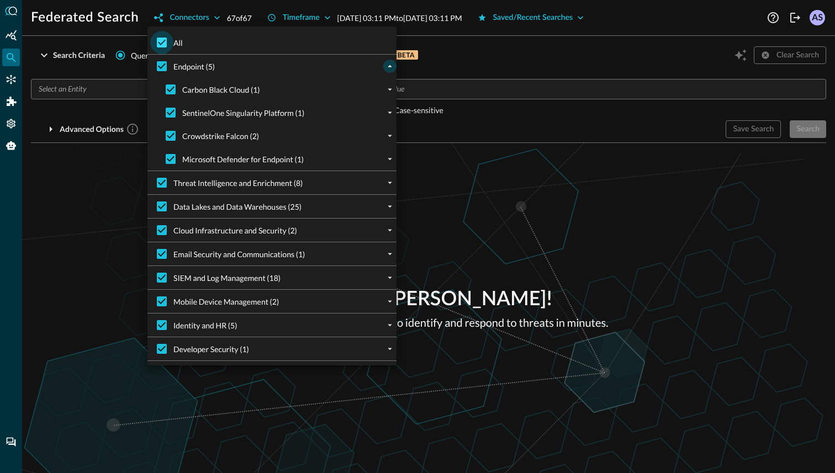
checkbox input "false"
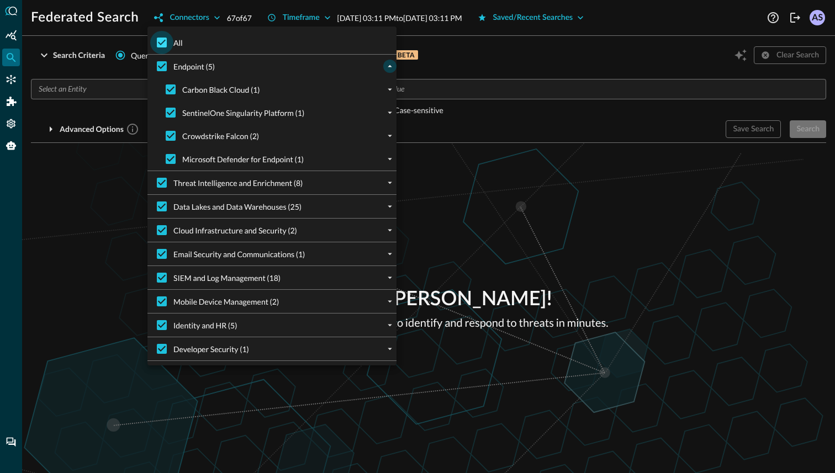
checkbox input "false"
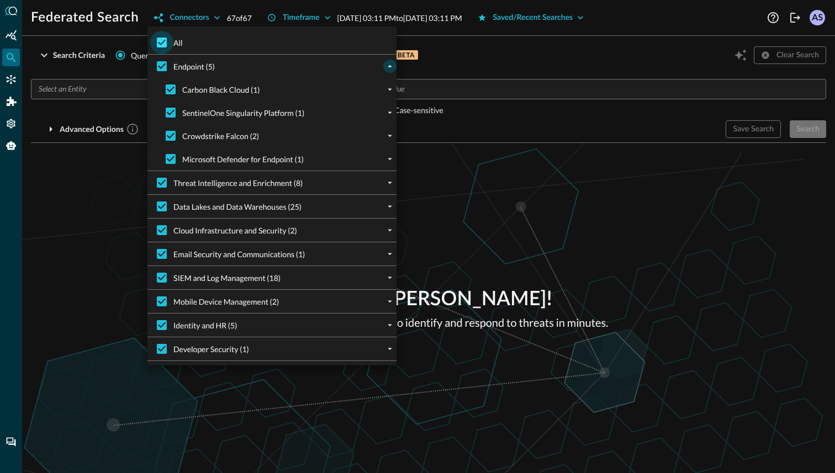
checkbox input "false"
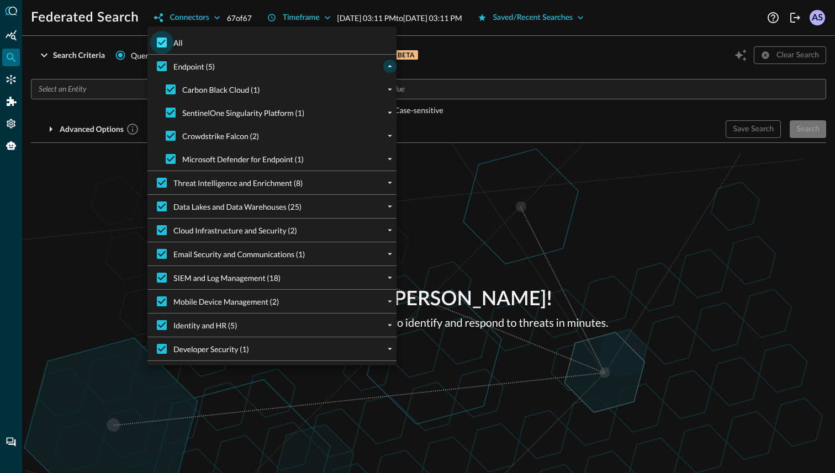
checkbox input "false"
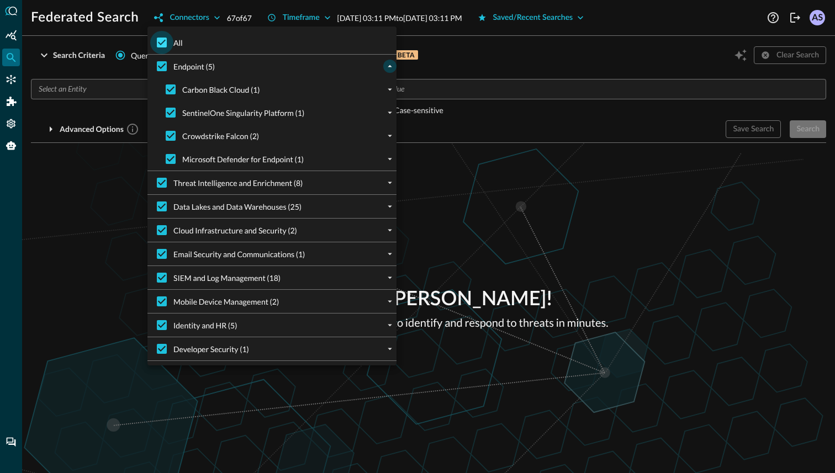
checkbox input "false"
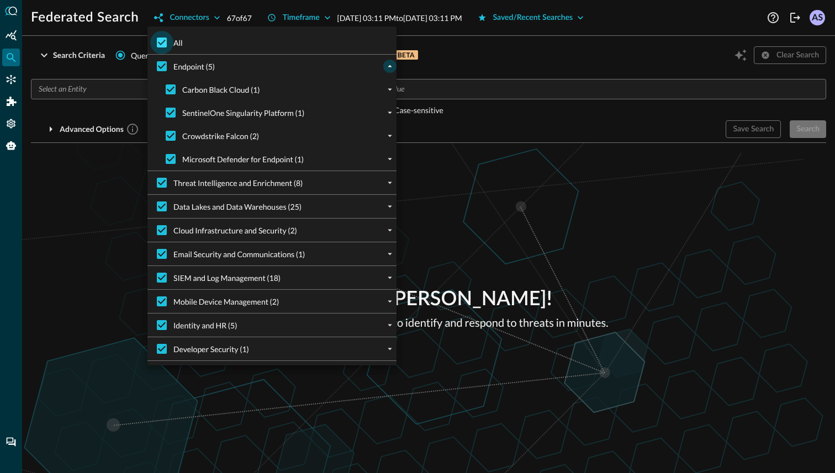
checkbox input "false"
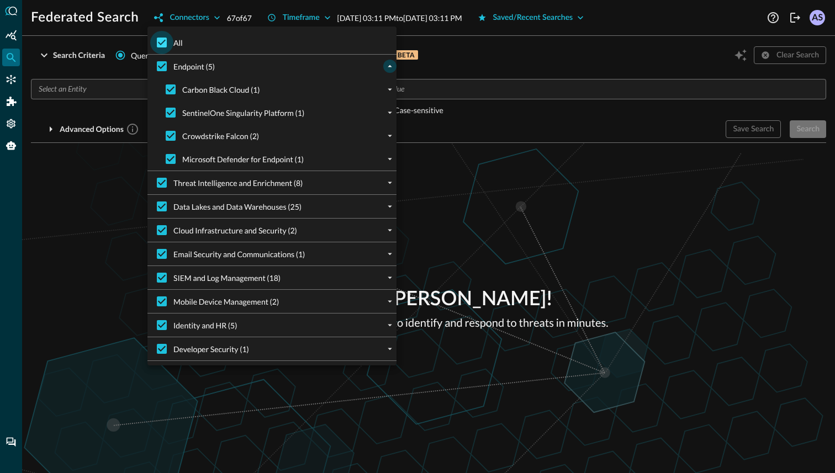
checkbox input "false"
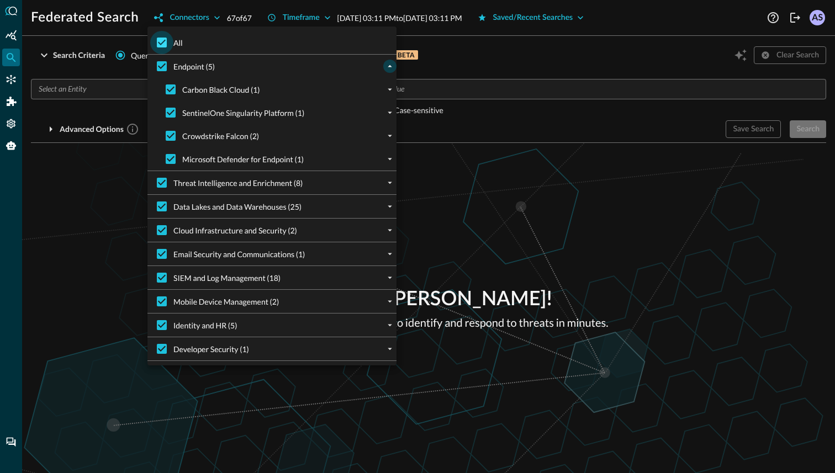
checkbox input "false"
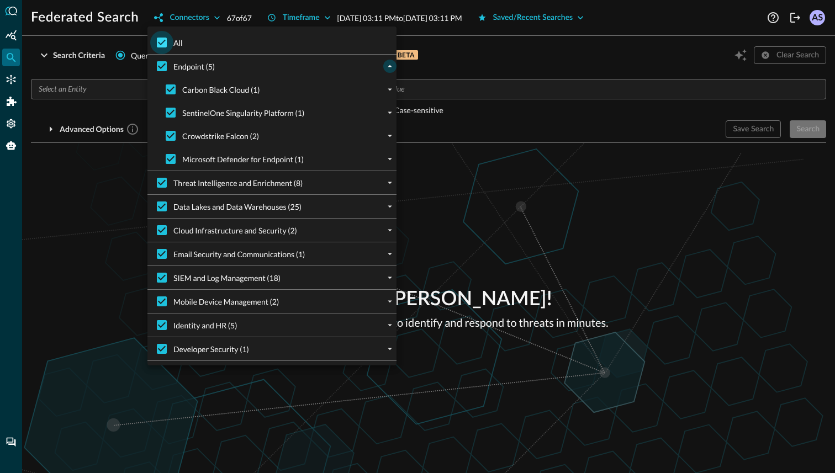
checkbox input "false"
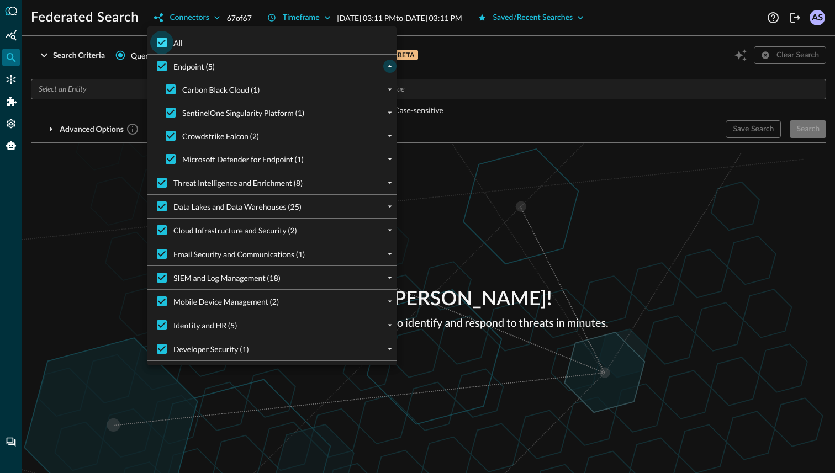
checkbox input "false"
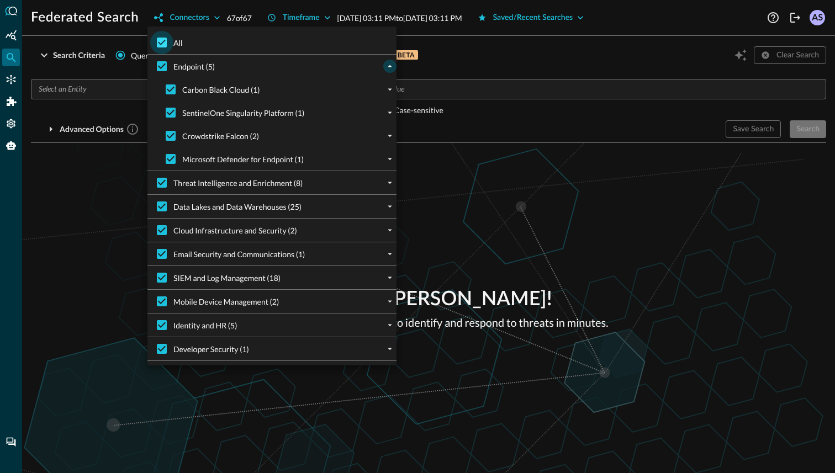
checkbox input "false"
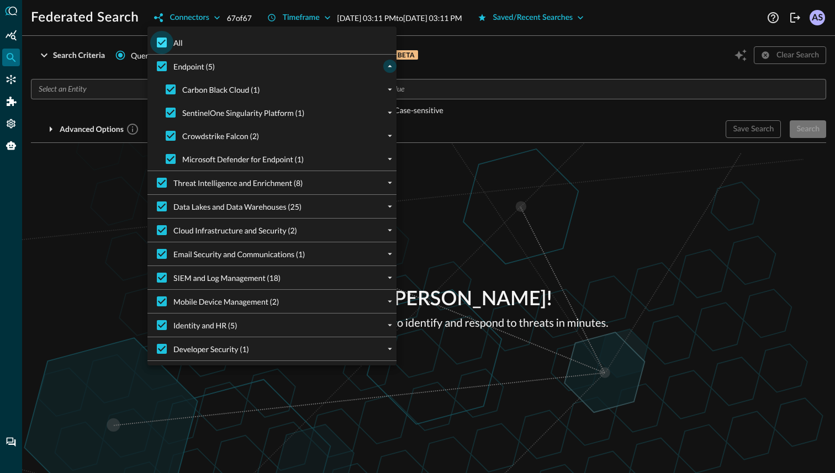
checkbox input "false"
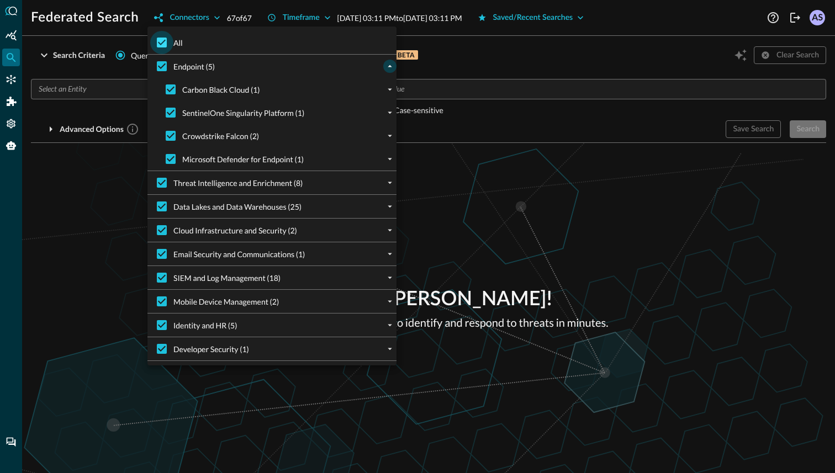
checkbox input "false"
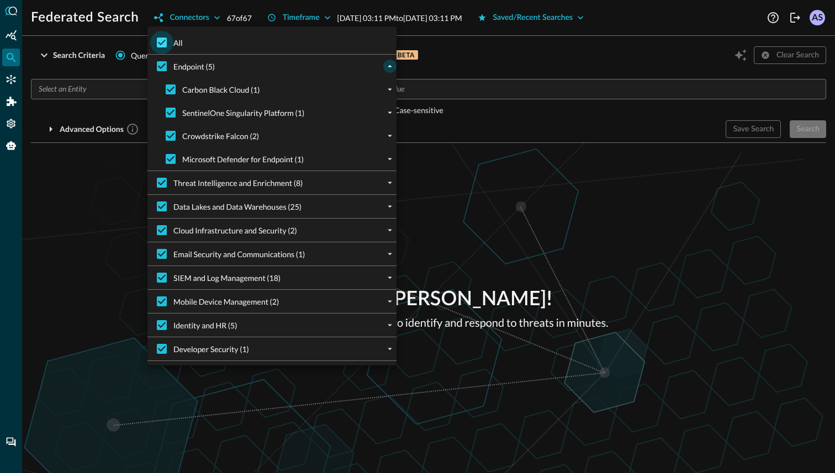
checkbox input "false"
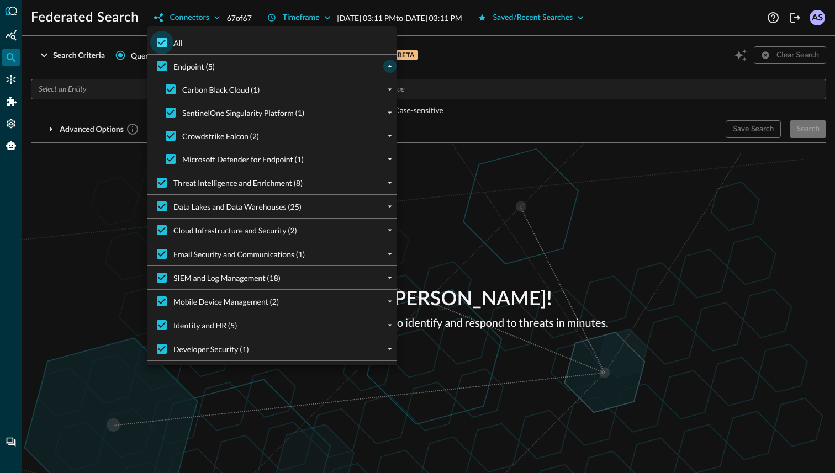
checkbox input "false"
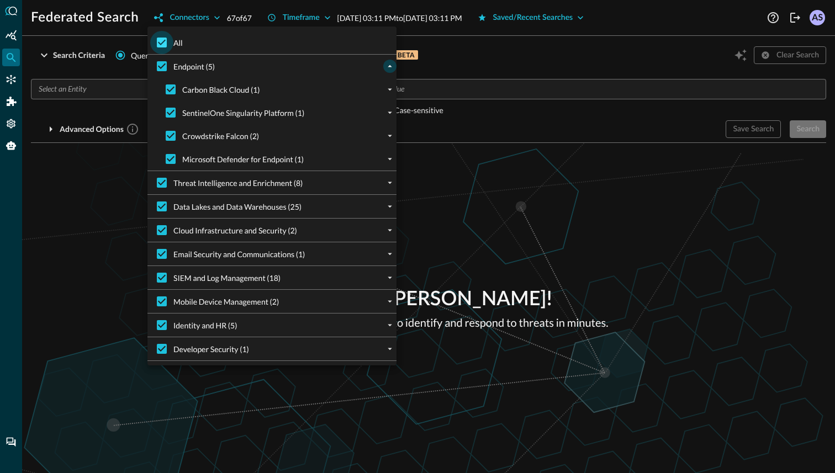
checkbox input "false"
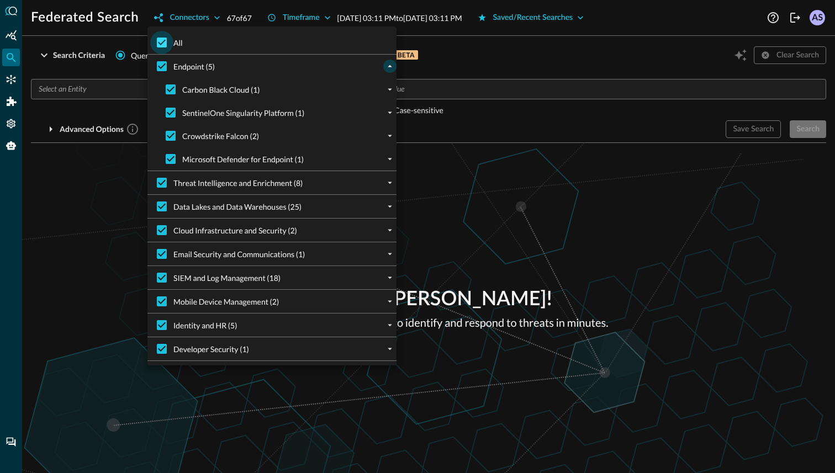
checkbox input "false"
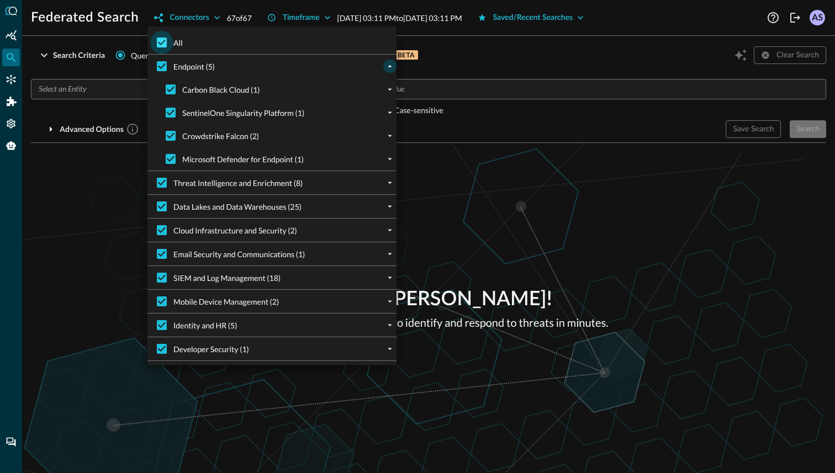
checkbox input "false"
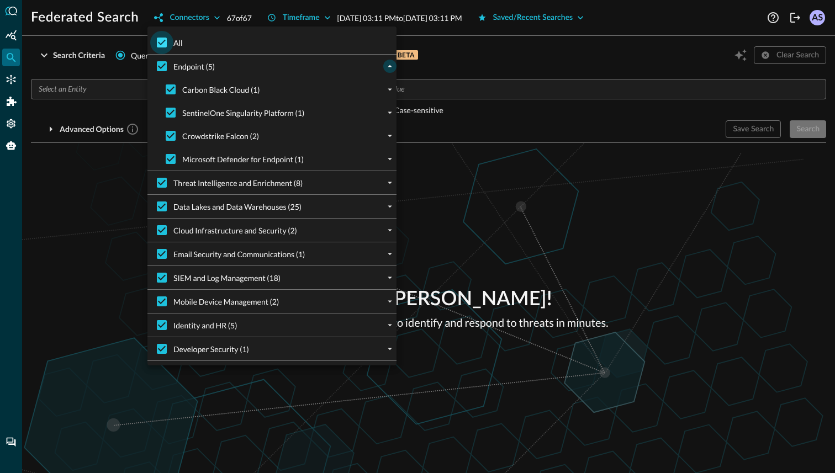
checkbox input "false"
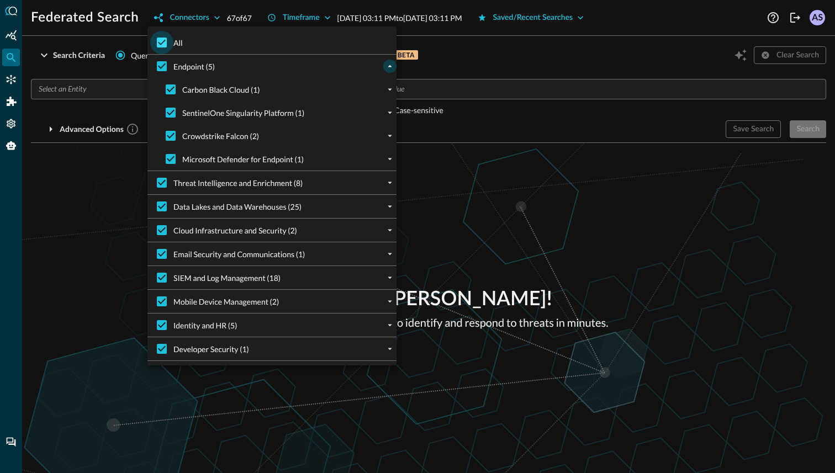
checkbox input "false"
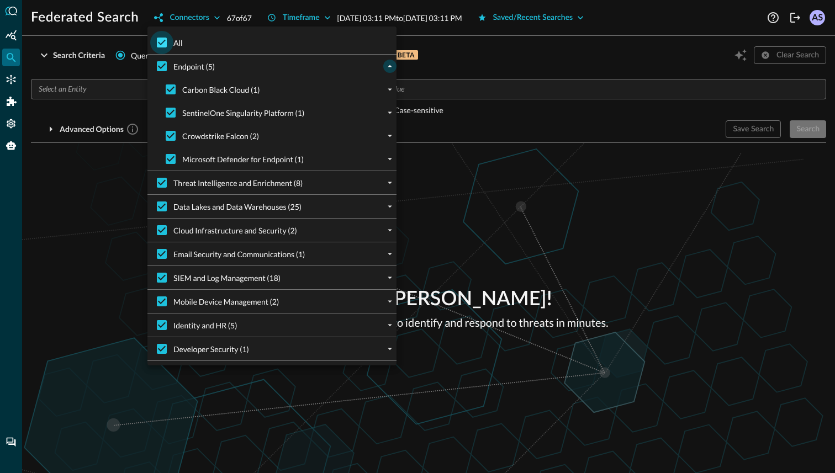
checkbox input "false"
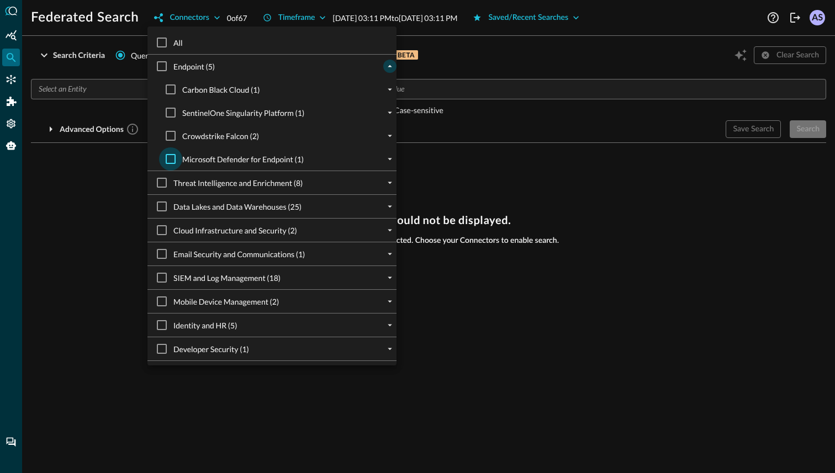
click at [175, 160] on input "Microsoft Defender for Endpoint (1)" at bounding box center [170, 158] width 23 height 23
checkbox input "true"
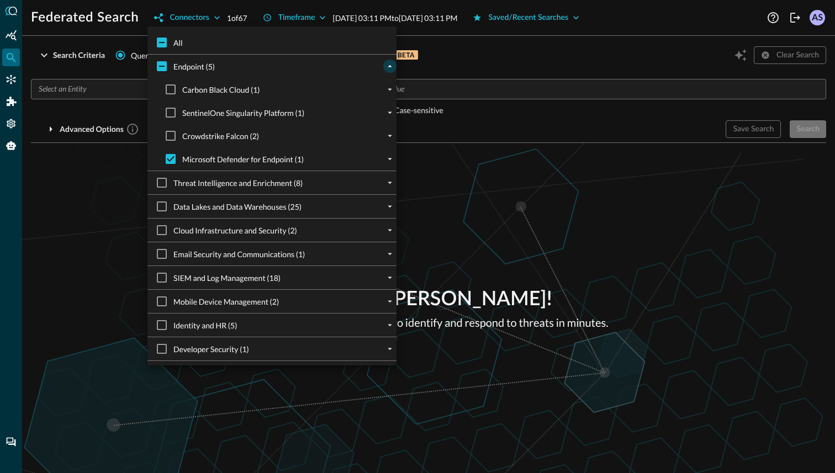
click at [450, 179] on div at bounding box center [417, 236] width 835 height 473
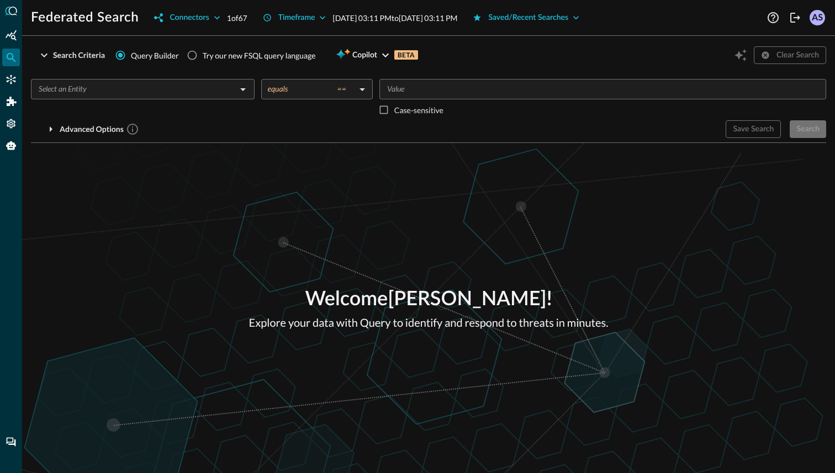
click at [231, 93] on input "text" at bounding box center [133, 89] width 199 height 14
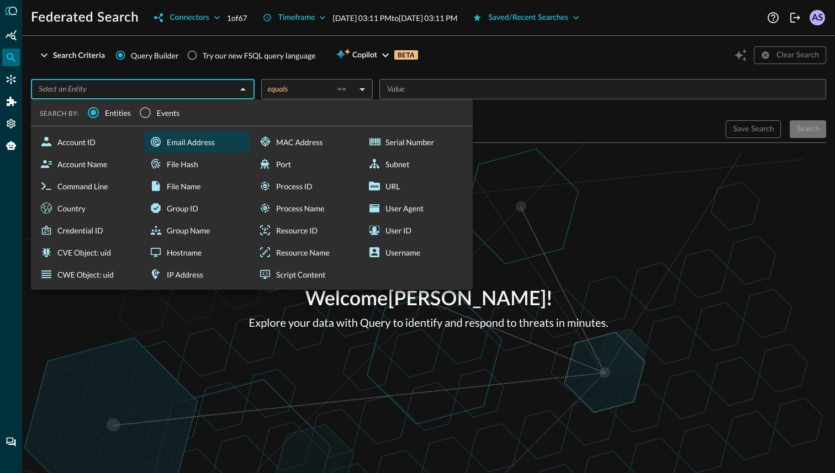
click at [172, 147] on div "Email Address" at bounding box center [197, 142] width 105 height 22
type input "Email Address"
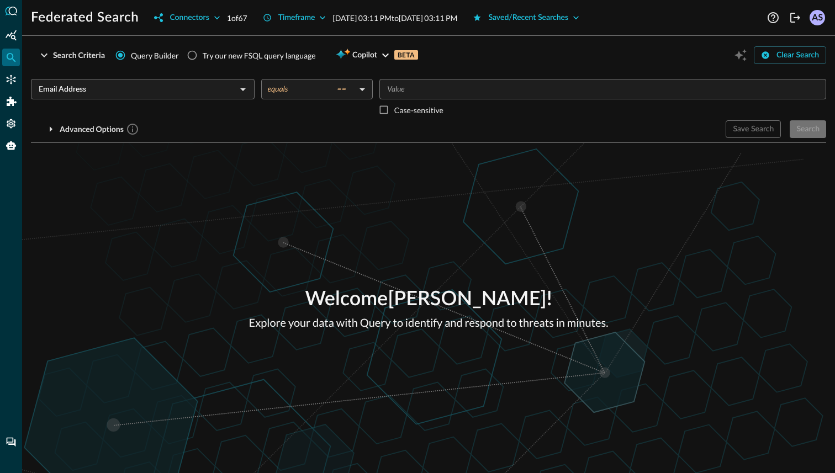
click at [419, 88] on input "Value" at bounding box center [602, 89] width 438 height 14
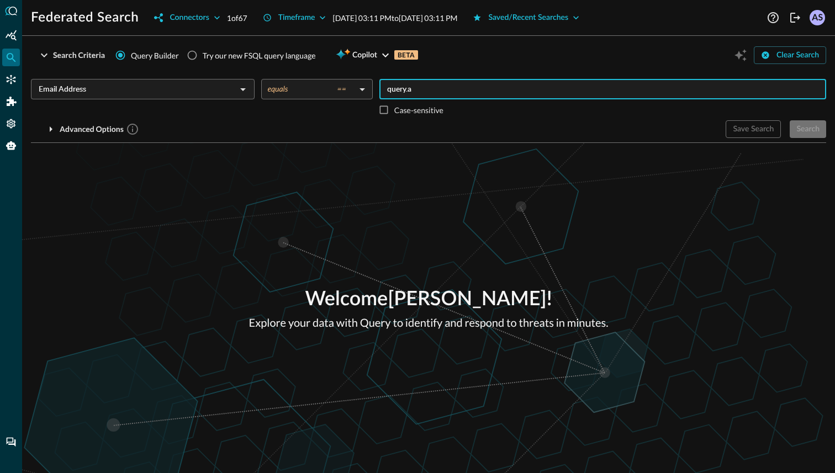
type input "query.ai"
click at [810, 128] on div "Search" at bounding box center [807, 130] width 23 height 14
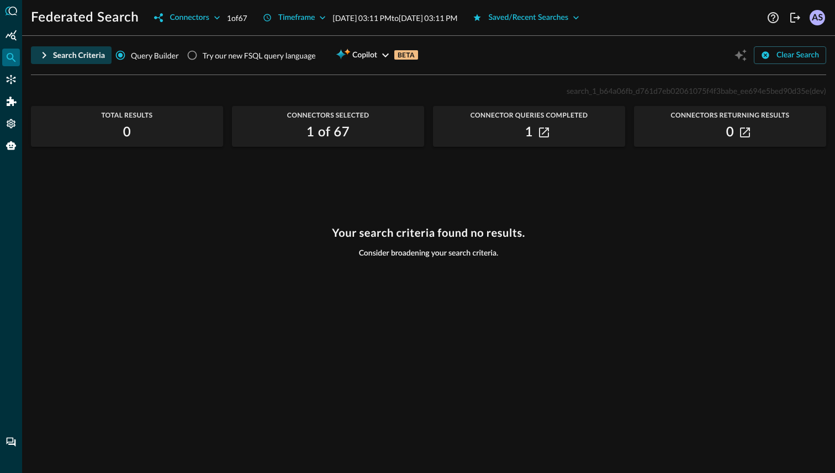
click at [61, 51] on div "Search Criteria" at bounding box center [79, 56] width 52 height 14
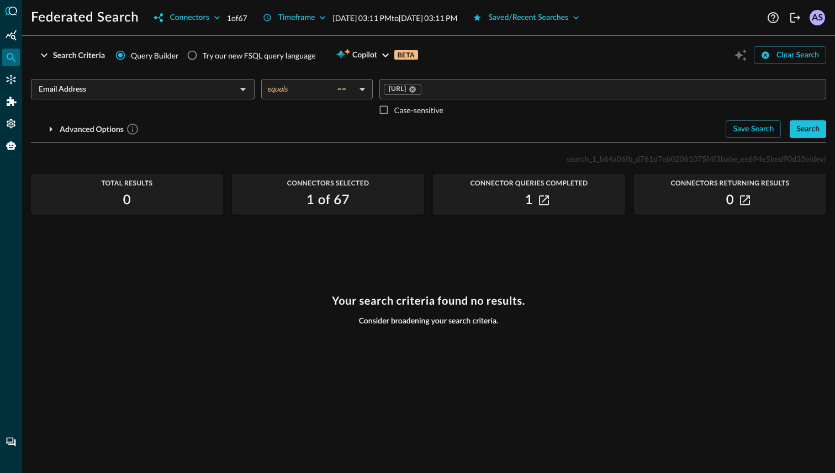
click at [230, 92] on input "Email Address" at bounding box center [133, 89] width 199 height 14
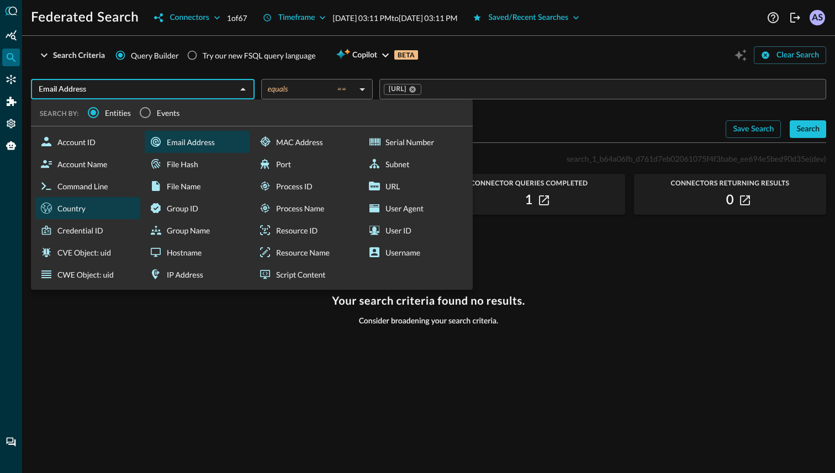
click at [105, 211] on div "Country" at bounding box center [87, 208] width 105 height 22
type input "Country"
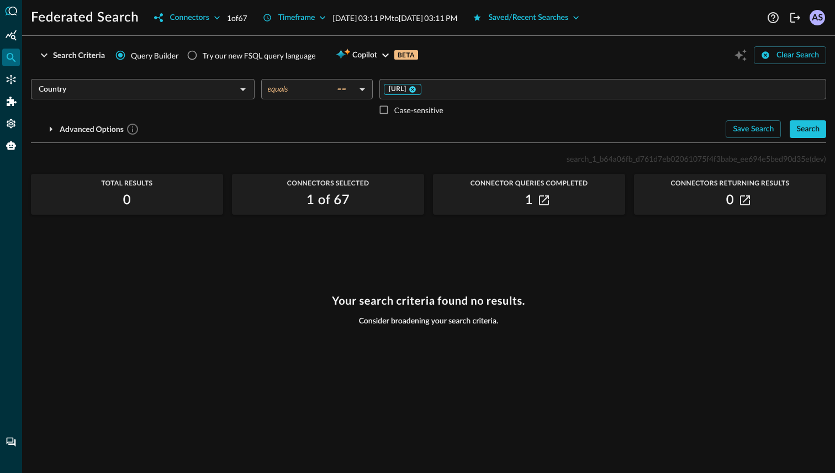
click at [416, 87] on icon at bounding box center [412, 89] width 7 height 7
click at [420, 94] on input "Value" at bounding box center [602, 89] width 438 height 14
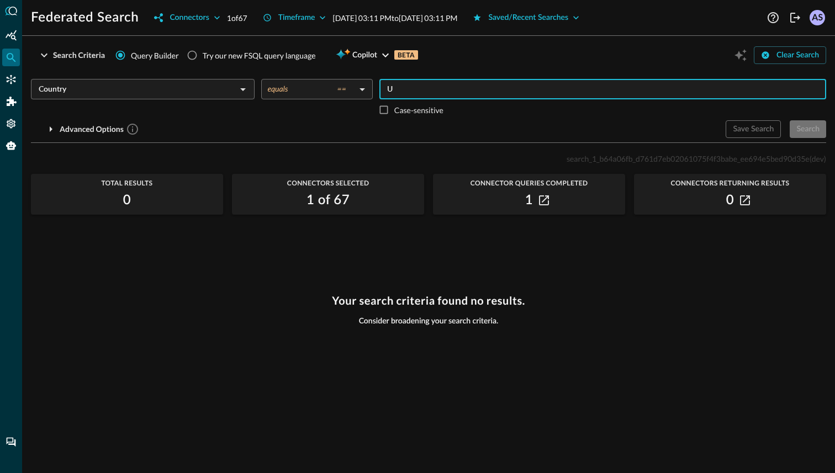
type input "US"
click at [810, 127] on div "Search" at bounding box center [807, 130] width 23 height 14
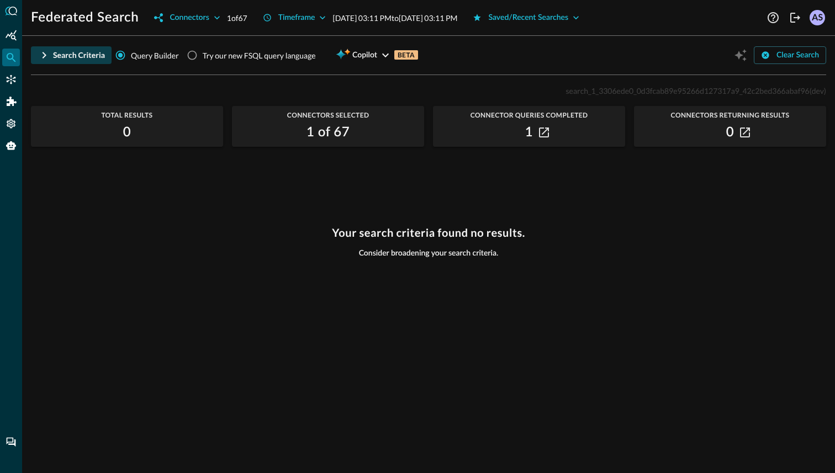
click at [47, 55] on icon "button" at bounding box center [44, 55] width 13 height 13
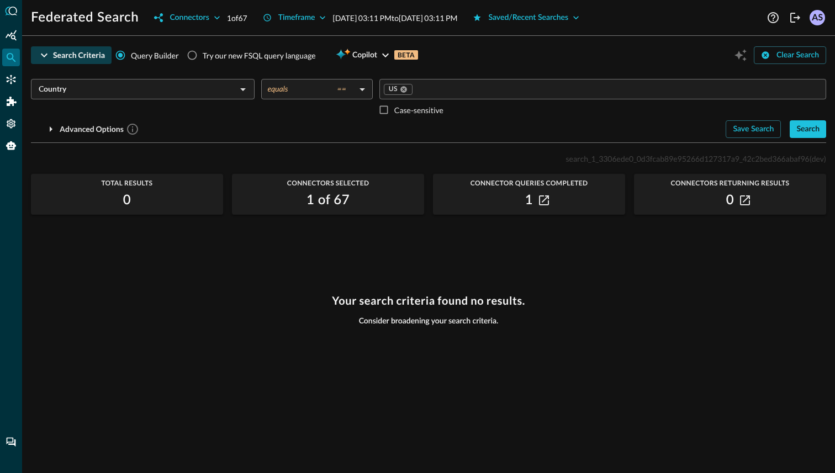
click at [181, 89] on input "Country" at bounding box center [133, 89] width 199 height 14
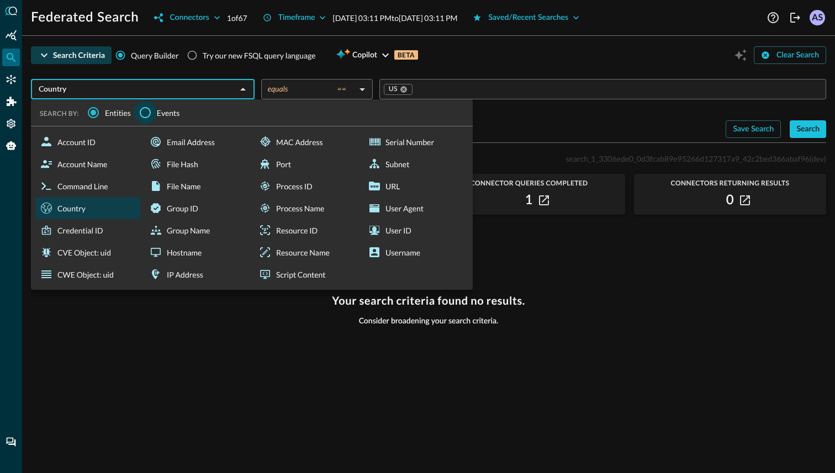
click at [150, 110] on input "Events" at bounding box center [145, 112] width 23 height 23
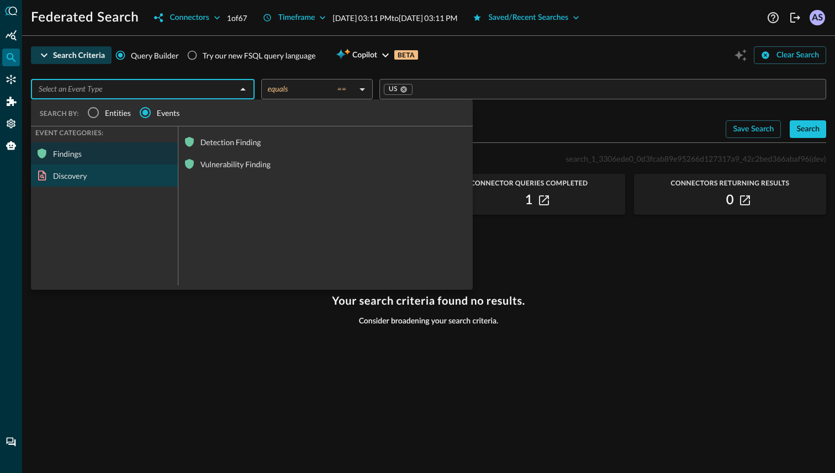
click at [100, 171] on div "Discovery" at bounding box center [104, 176] width 147 height 22
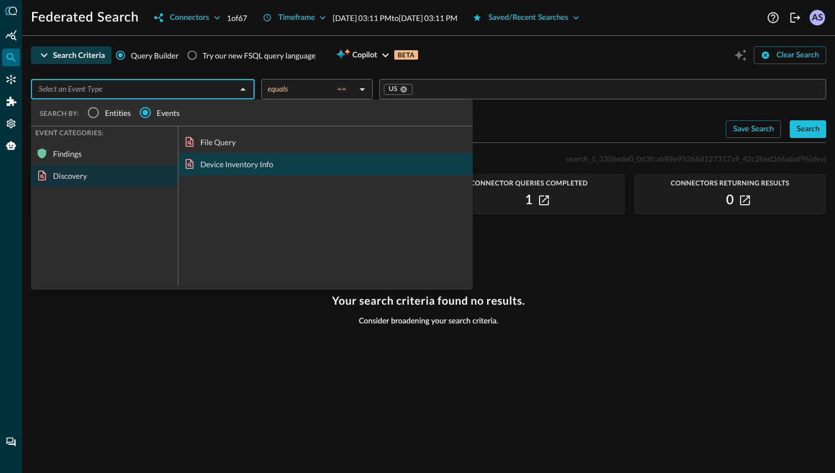
click at [216, 170] on div "Device Inventory Info" at bounding box center [325, 164] width 294 height 22
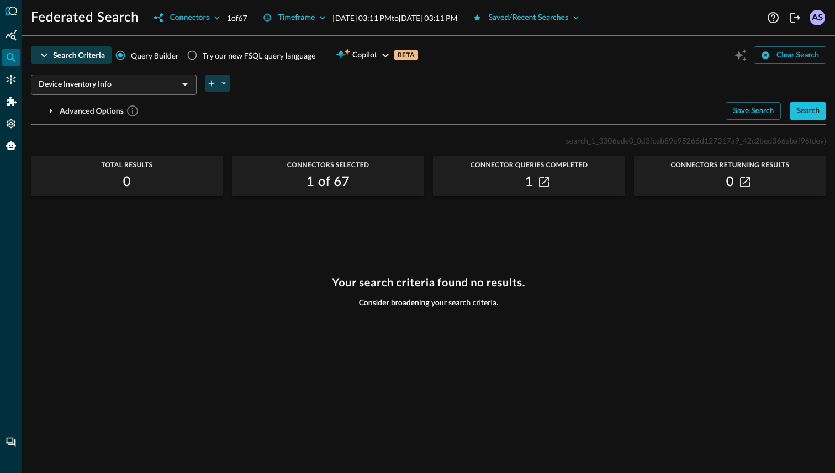
click at [211, 85] on icon "plus-arrow-button" at bounding box center [212, 84] width 6 height 6
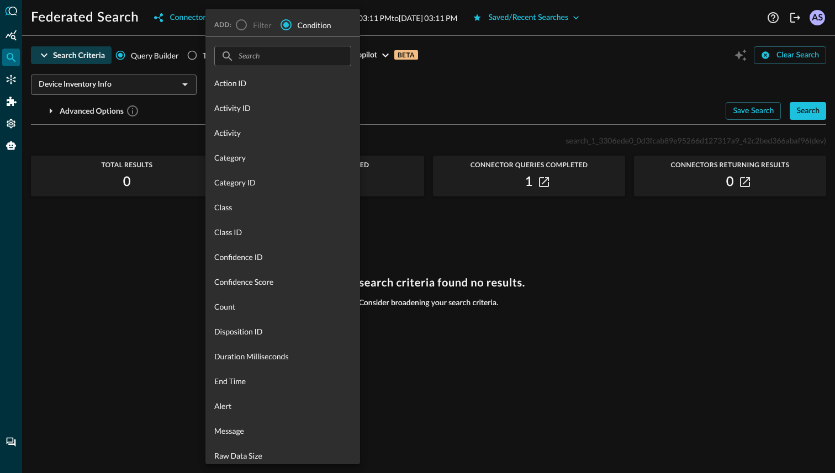
click at [255, 61] on input "text" at bounding box center [282, 56] width 87 height 20
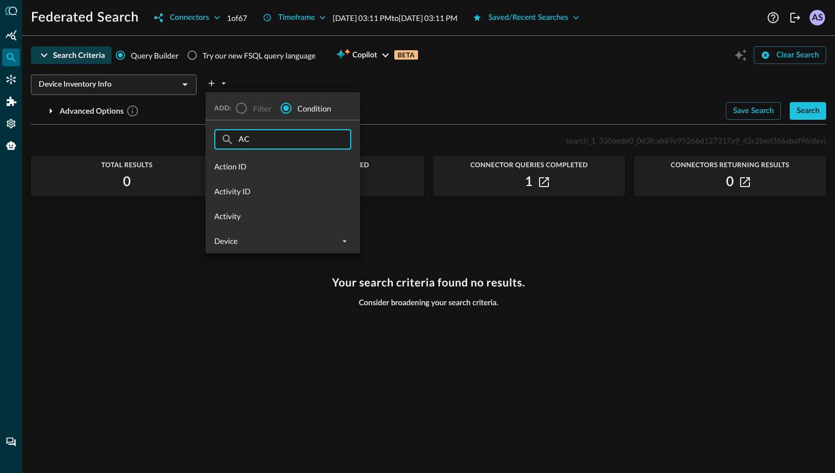
type input "ACt"
click at [266, 167] on span "Action ID" at bounding box center [282, 167] width 137 height 12
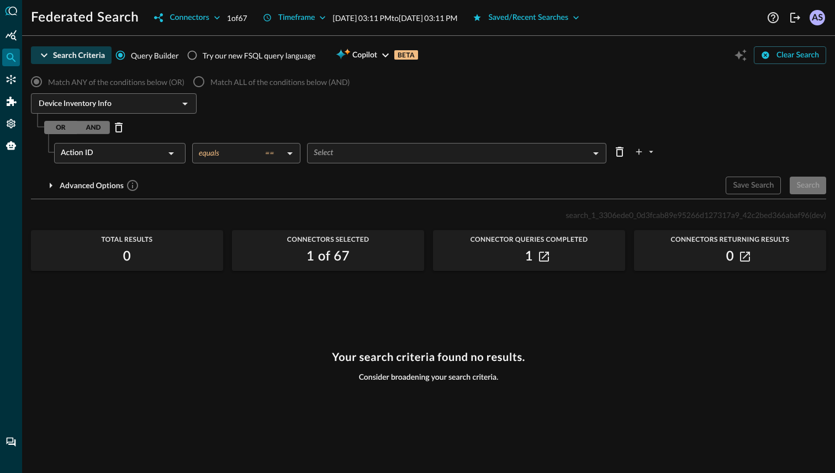
click at [336, 155] on body "Federated Search Connectors 1 of 67 Timeframe Aug 12, 2025 03:11 PM to Aug 13, …" at bounding box center [417, 236] width 835 height 473
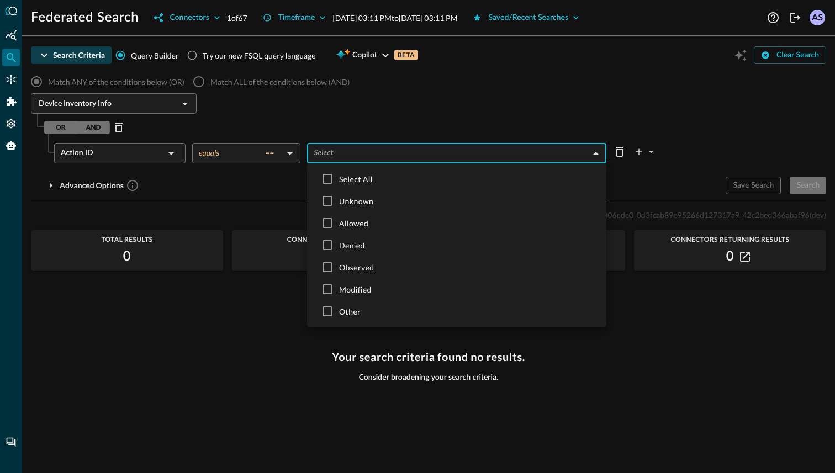
click at [275, 207] on div at bounding box center [417, 236] width 835 height 473
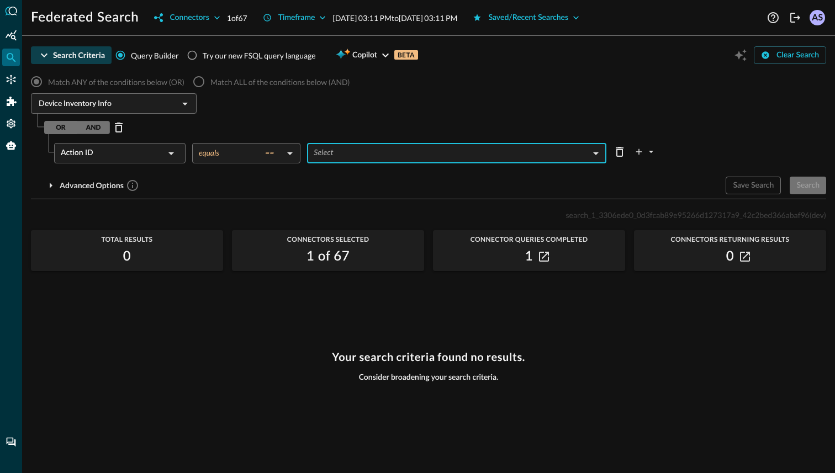
click at [159, 157] on div "Action ID" at bounding box center [113, 153] width 104 height 20
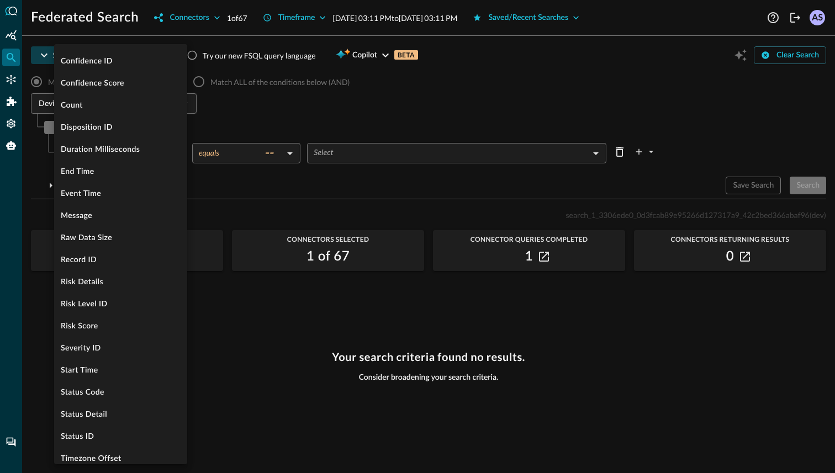
scroll to position [295, 0]
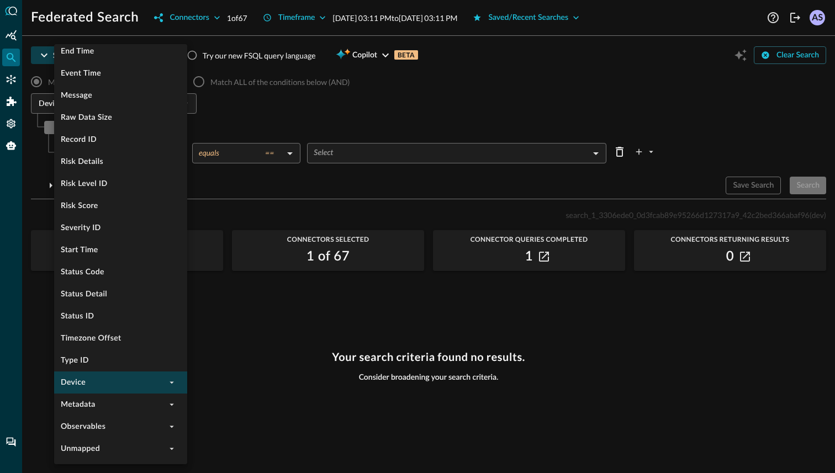
click at [121, 385] on li "Device" at bounding box center [120, 383] width 133 height 22
click at [173, 382] on icon "expand" at bounding box center [172, 383] width 10 height 10
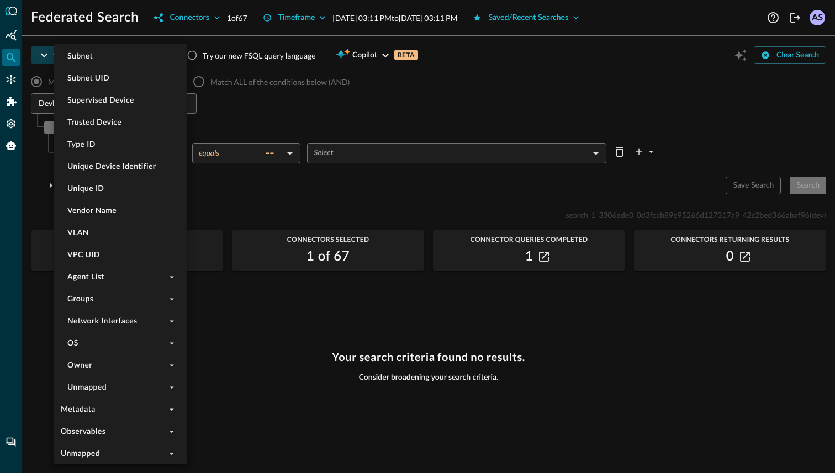
scroll to position [1444, 0]
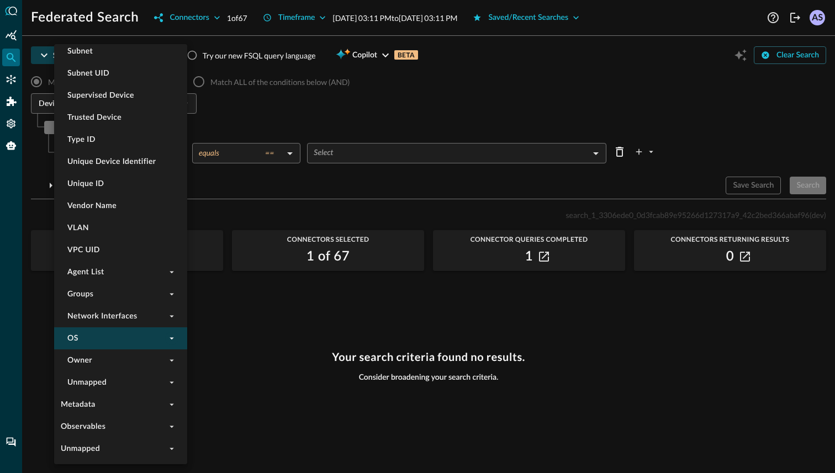
click at [171, 342] on icon "expand" at bounding box center [172, 339] width 10 height 10
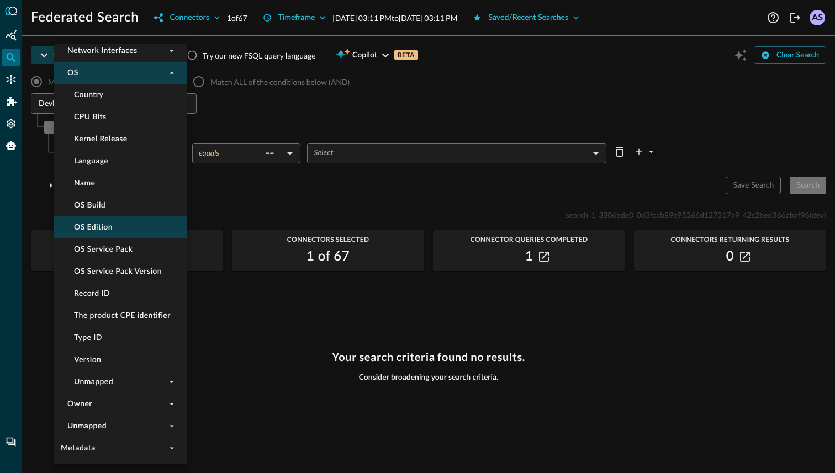
scroll to position [1753, 0]
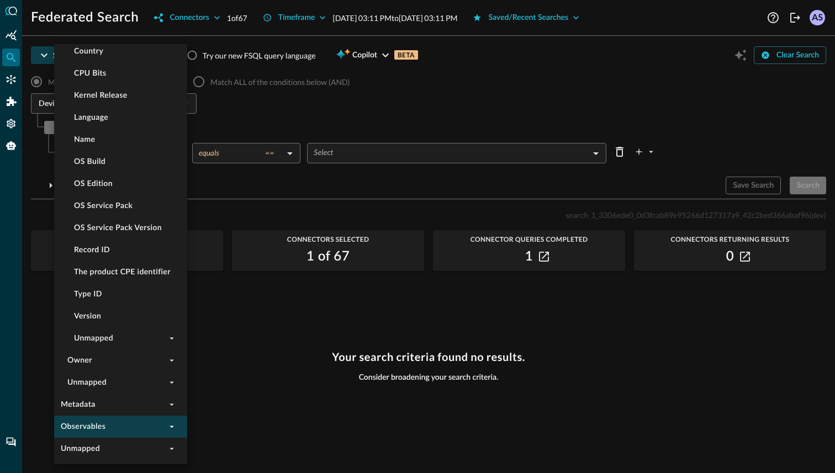
click at [167, 422] on icon "expand" at bounding box center [172, 427] width 10 height 10
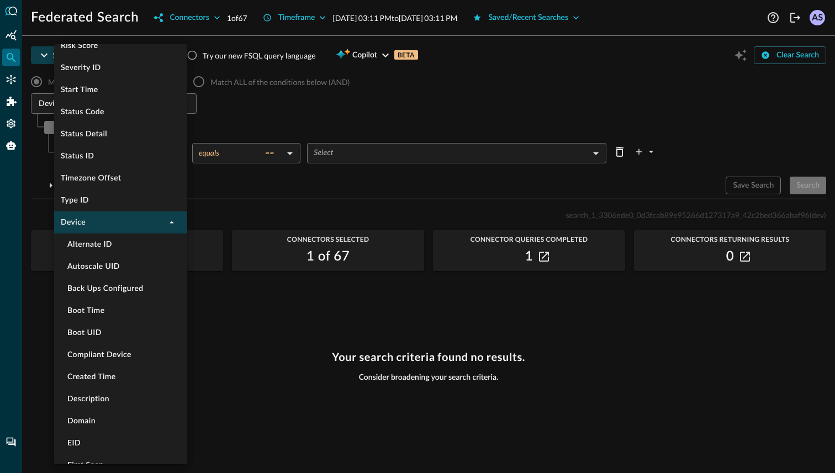
scroll to position [451, 0]
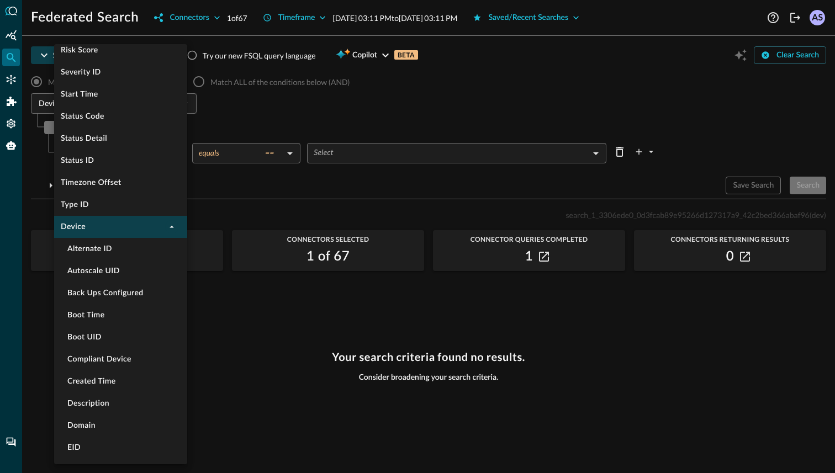
click at [160, 225] on li "Device" at bounding box center [120, 227] width 133 height 22
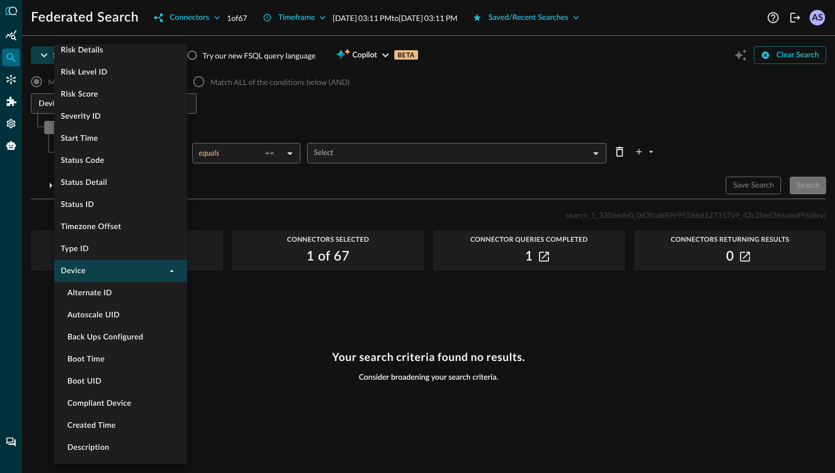
scroll to position [398, 0]
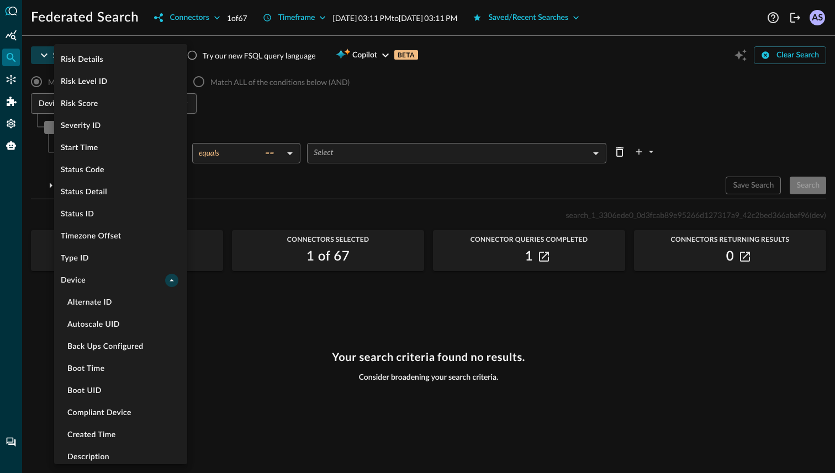
click at [175, 284] on icon "collapse" at bounding box center [172, 281] width 10 height 10
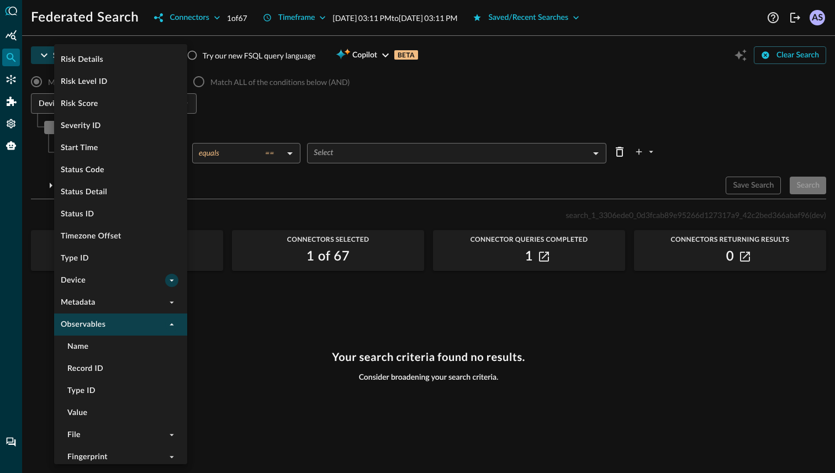
click at [173, 325] on icon "collapse" at bounding box center [172, 325] width 4 height 2
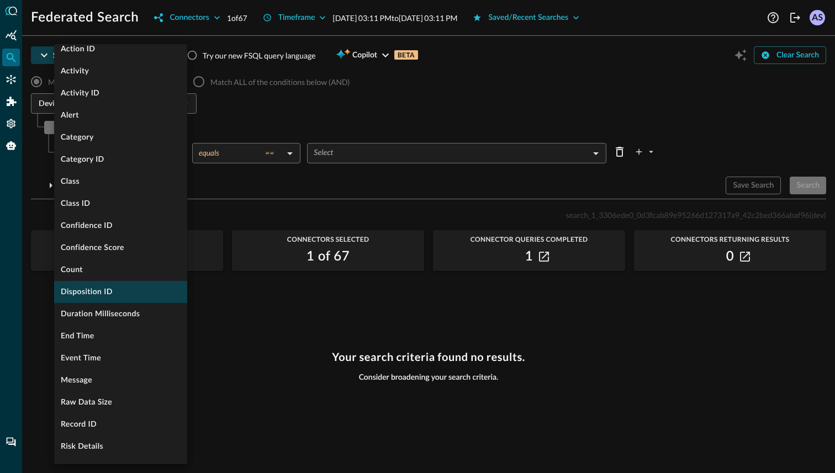
scroll to position [0, 0]
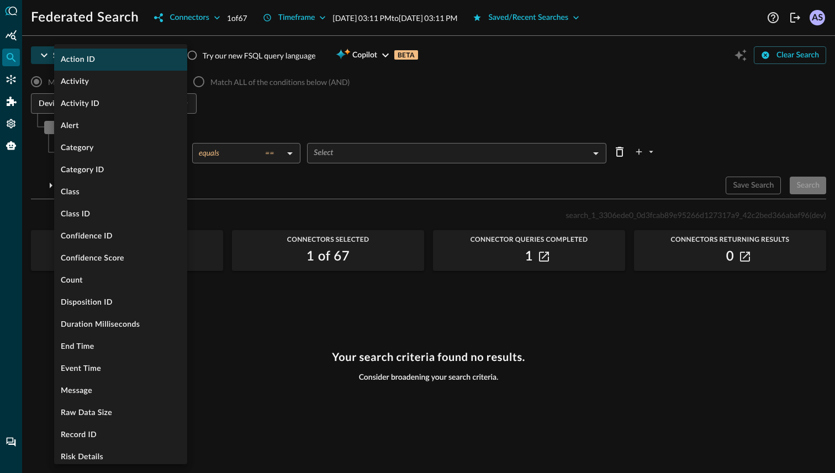
click at [124, 51] on li "Action ID" at bounding box center [120, 60] width 133 height 22
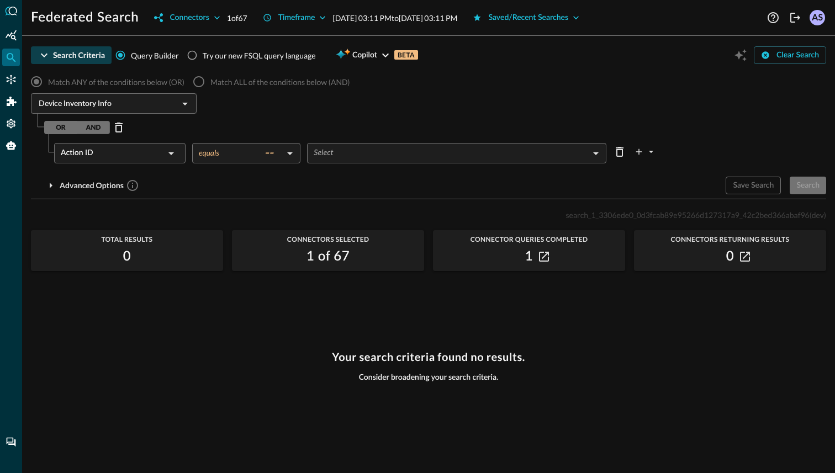
click at [330, 163] on div "Action ID ​ equals == equals ​ Select ​" at bounding box center [385, 155] width 663 height 25
click at [332, 149] on body "Federated Search Connectors 1 of 67 Timeframe Aug 12, 2025 03:11 PM to Aug 13, …" at bounding box center [417, 236] width 835 height 473
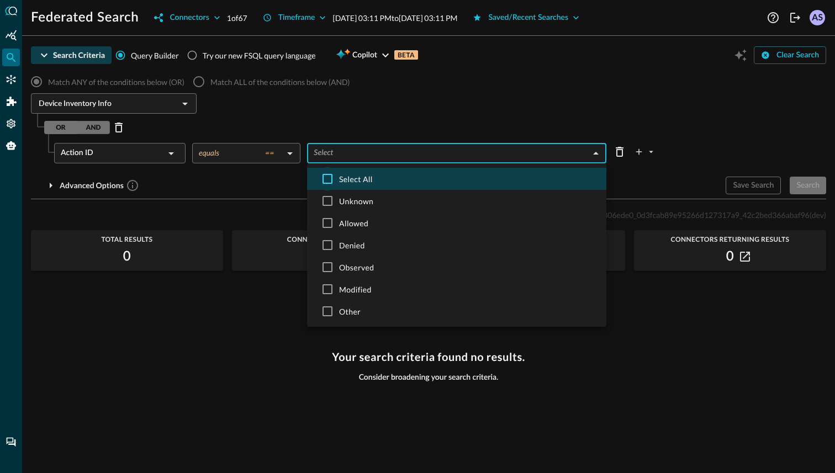
click at [329, 180] on input "checkbox" at bounding box center [327, 178] width 23 height 23
checkbox input "true"
type input "in"
type input "UNKNOWN,ALLOWED,DENIED,OBSERVED,MODIFIED,OTHER"
checkbox input "true"
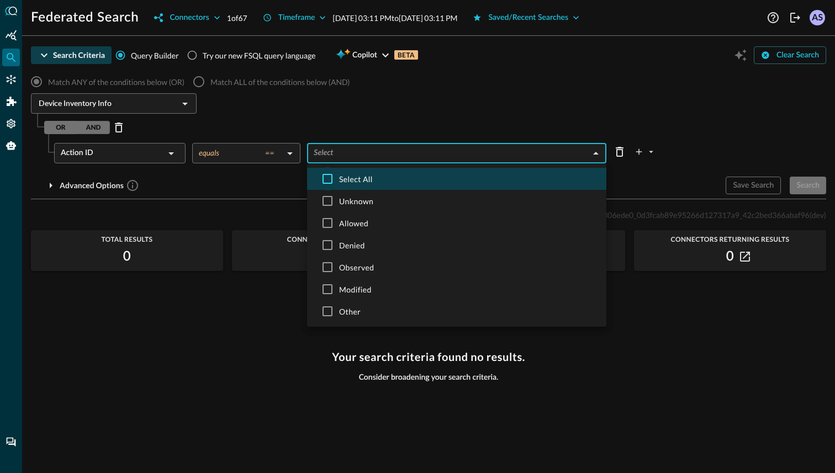
checkbox input "true"
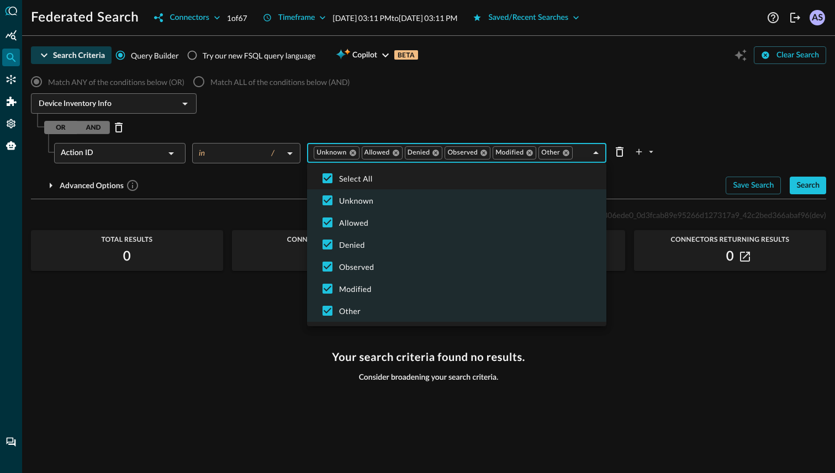
click at [821, 186] on div at bounding box center [417, 236] width 835 height 473
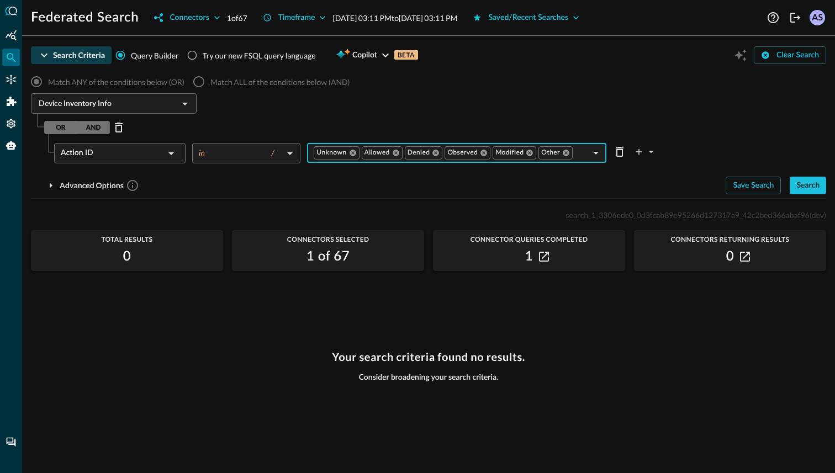
click at [821, 186] on button "Search" at bounding box center [808, 186] width 36 height 18
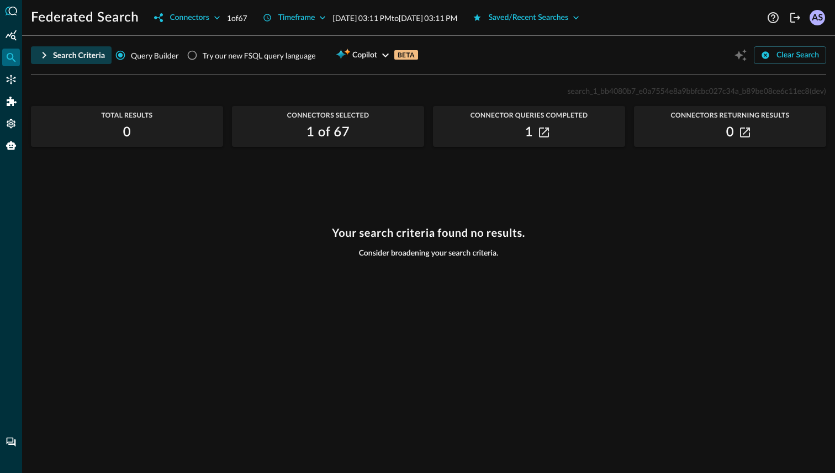
click at [84, 60] on div "Search Criteria" at bounding box center [79, 56] width 52 height 14
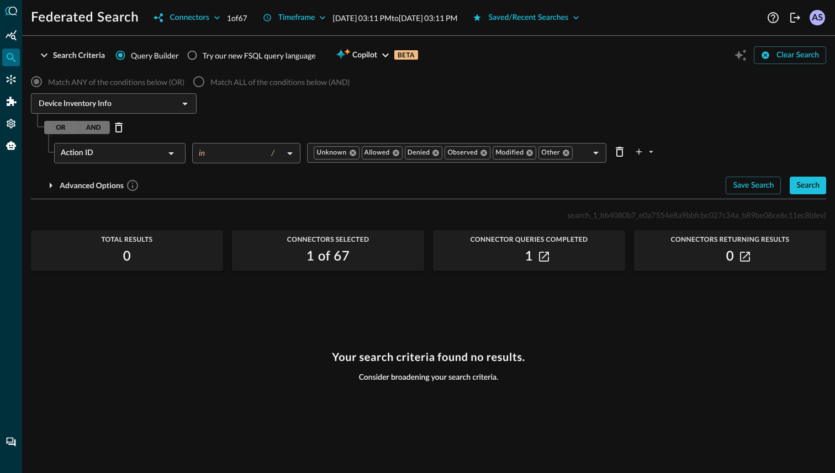
click at [93, 125] on div "OR AND" at bounding box center [77, 127] width 66 height 13
click at [56, 128] on div "OR AND" at bounding box center [77, 127] width 66 height 13
click at [178, 104] on icon "Open" at bounding box center [184, 103] width 13 height 13
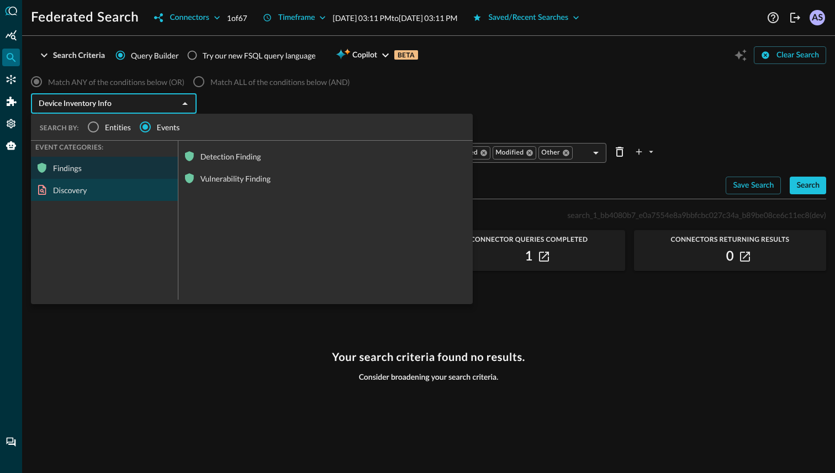
click at [105, 181] on div "Discovery" at bounding box center [104, 190] width 147 height 22
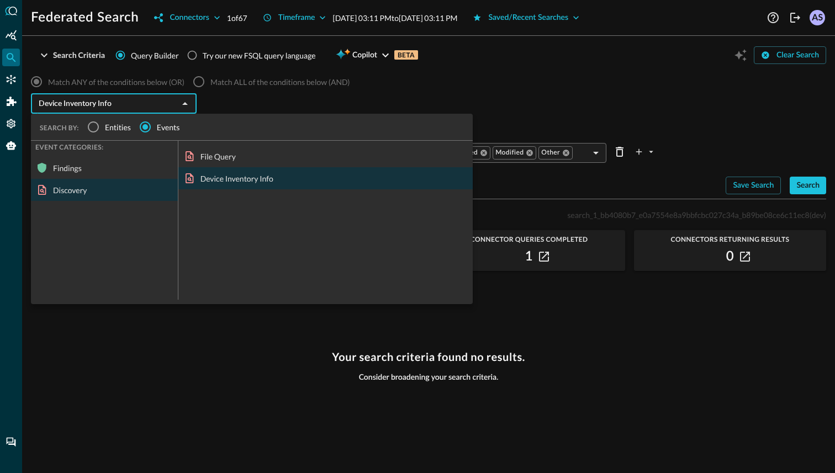
click at [251, 99] on div "Device Inventory Info ​ SEARCH BY: Entities Events EVENT CATEGORIES: Findings D…" at bounding box center [428, 104] width 795 height 23
